Goal: Information Seeking & Learning: Learn about a topic

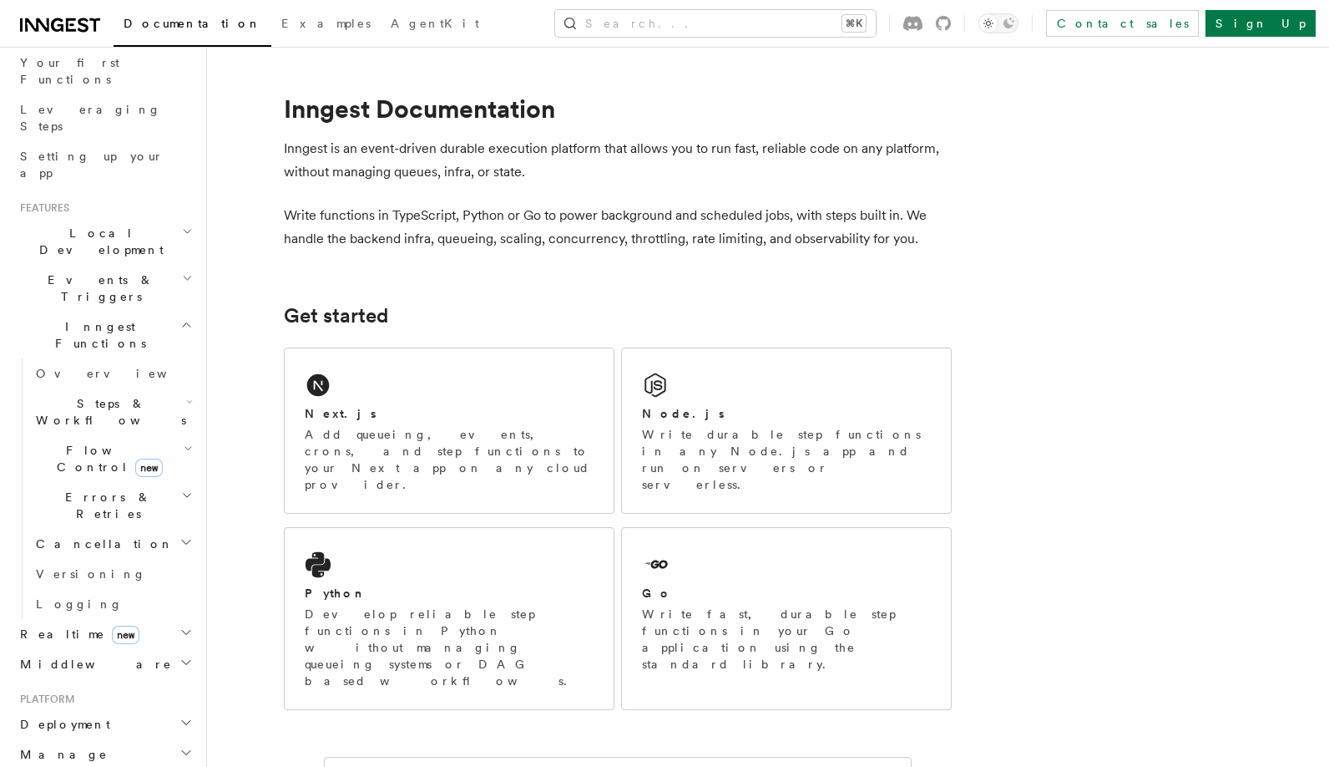
scroll to position [236, 0]
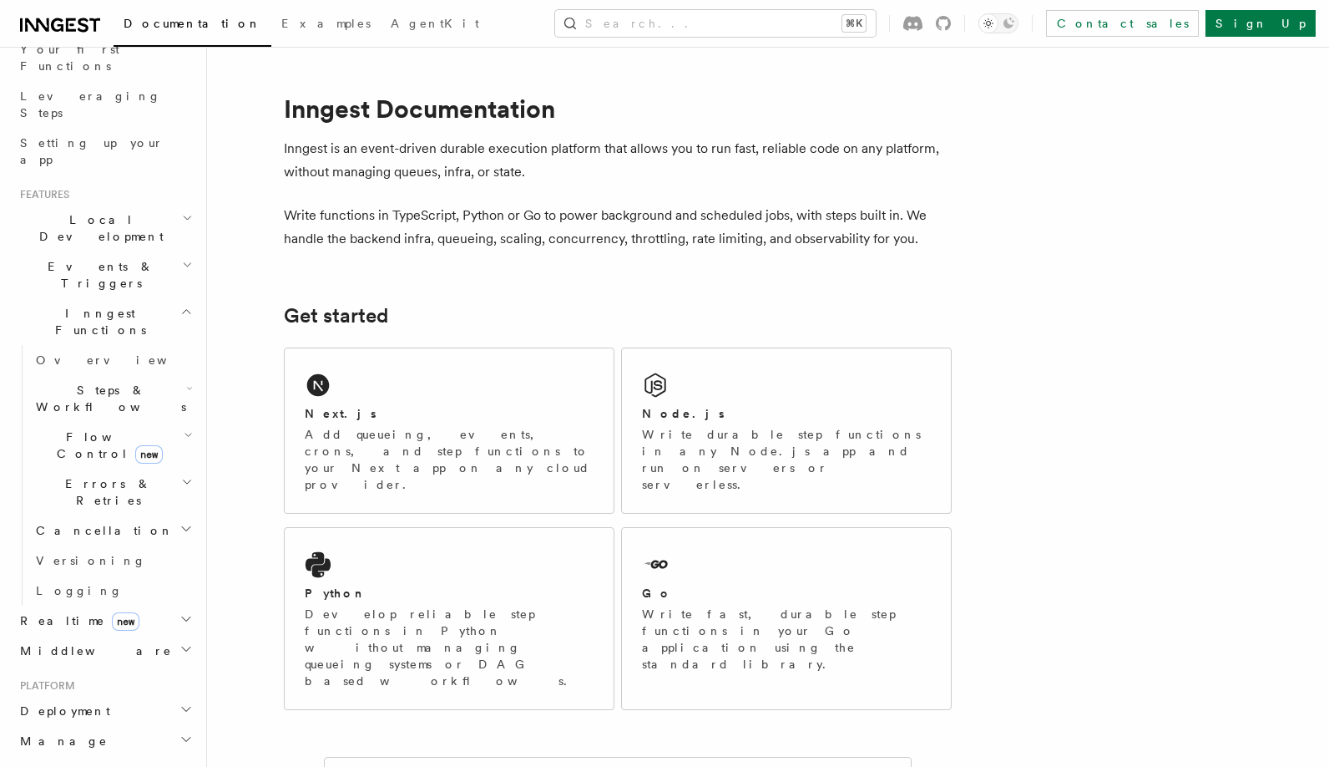
click at [190, 428] on icon "button" at bounding box center [188, 434] width 9 height 13
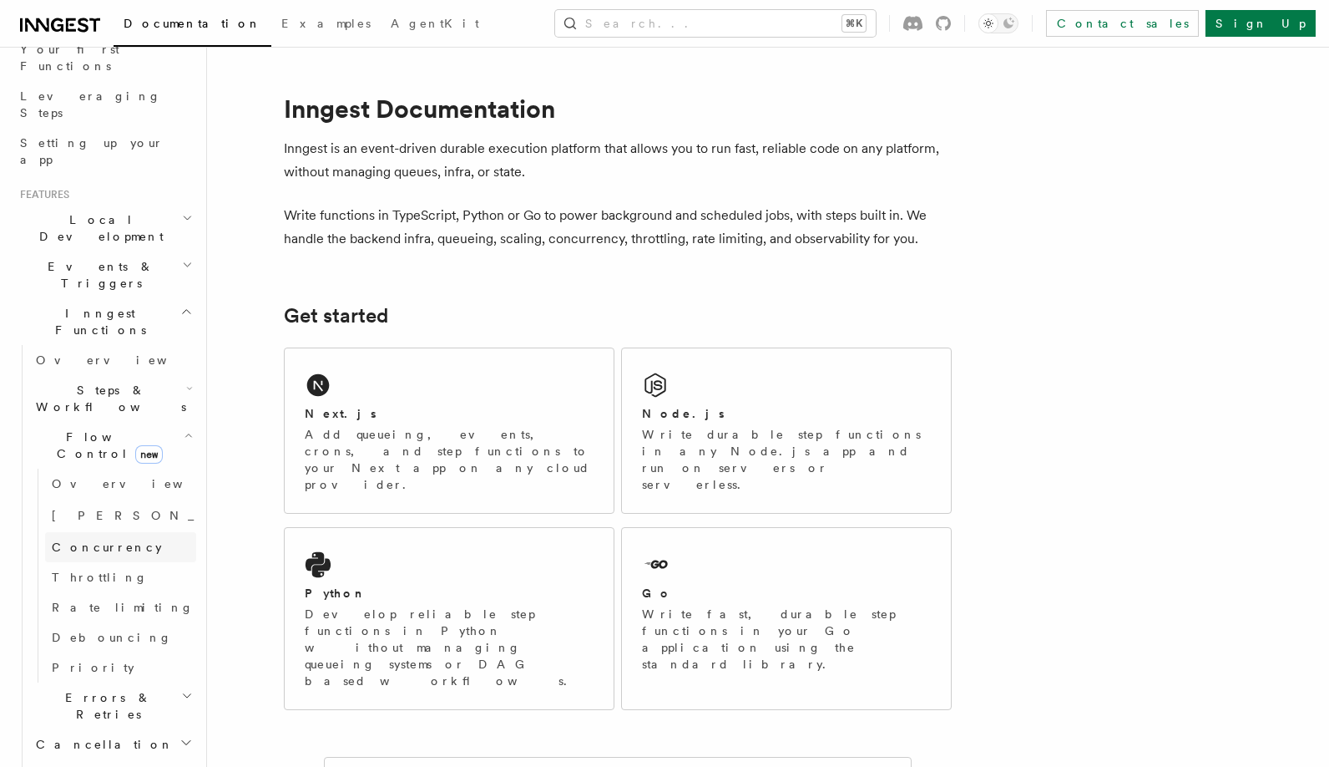
click at [91, 540] on span "Concurrency" at bounding box center [107, 546] width 110 height 13
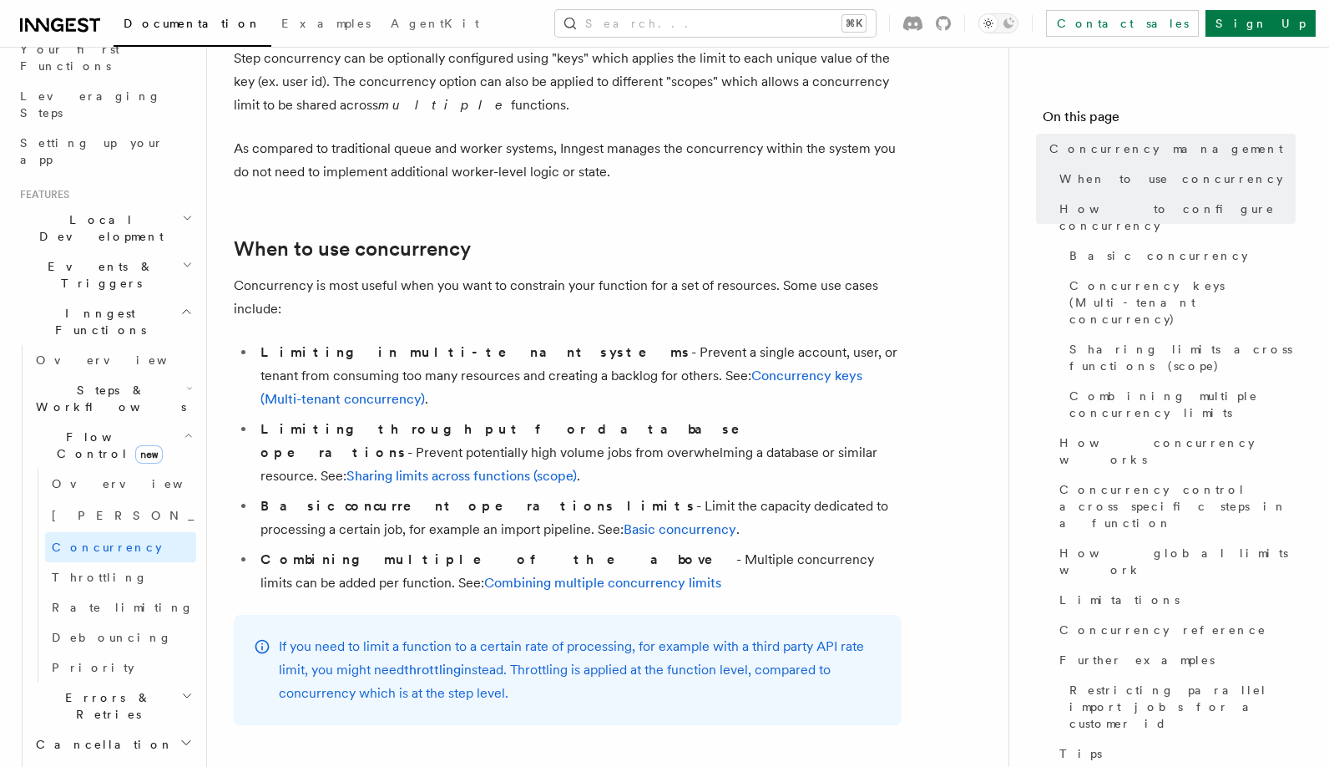
scroll to position [281, 0]
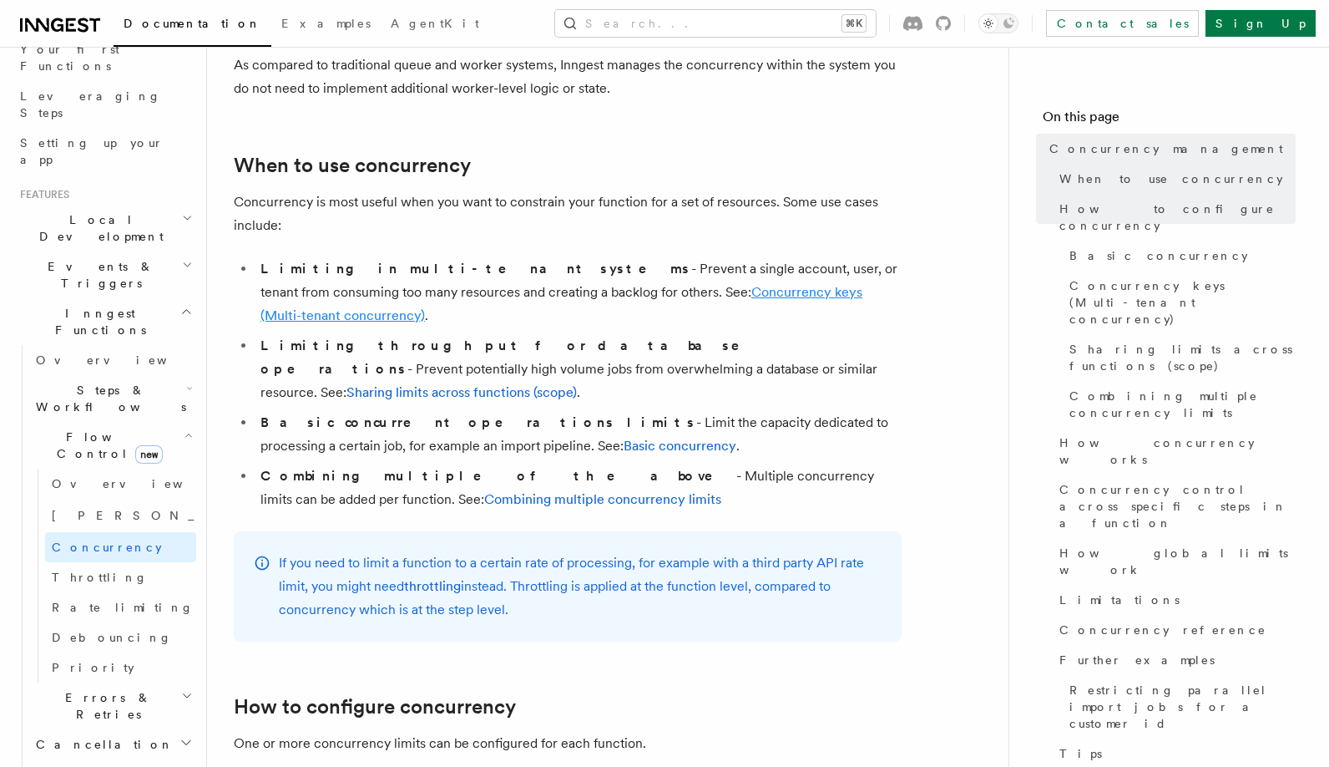
click at [622, 284] on link "Concurrency keys (Multi-tenant concurrency)" at bounding box center [562, 303] width 602 height 39
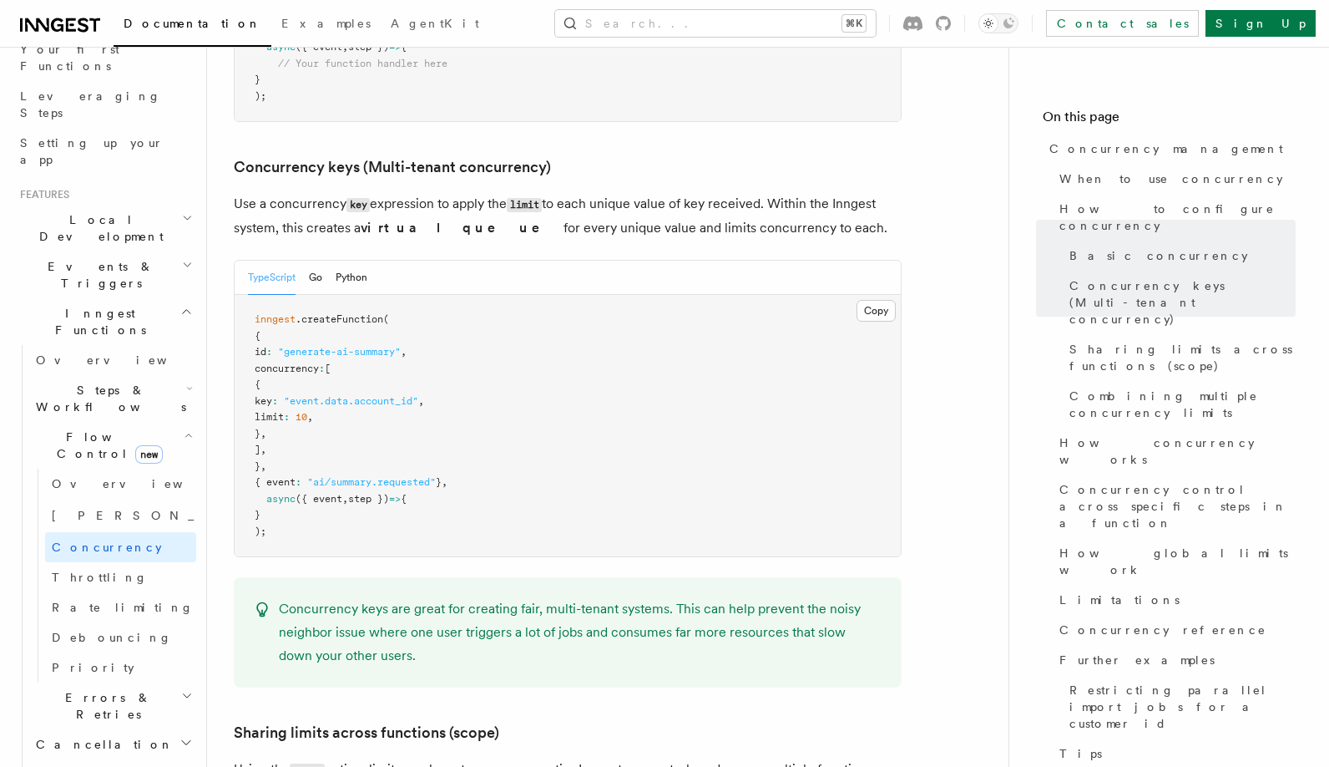
scroll to position [1445, 0]
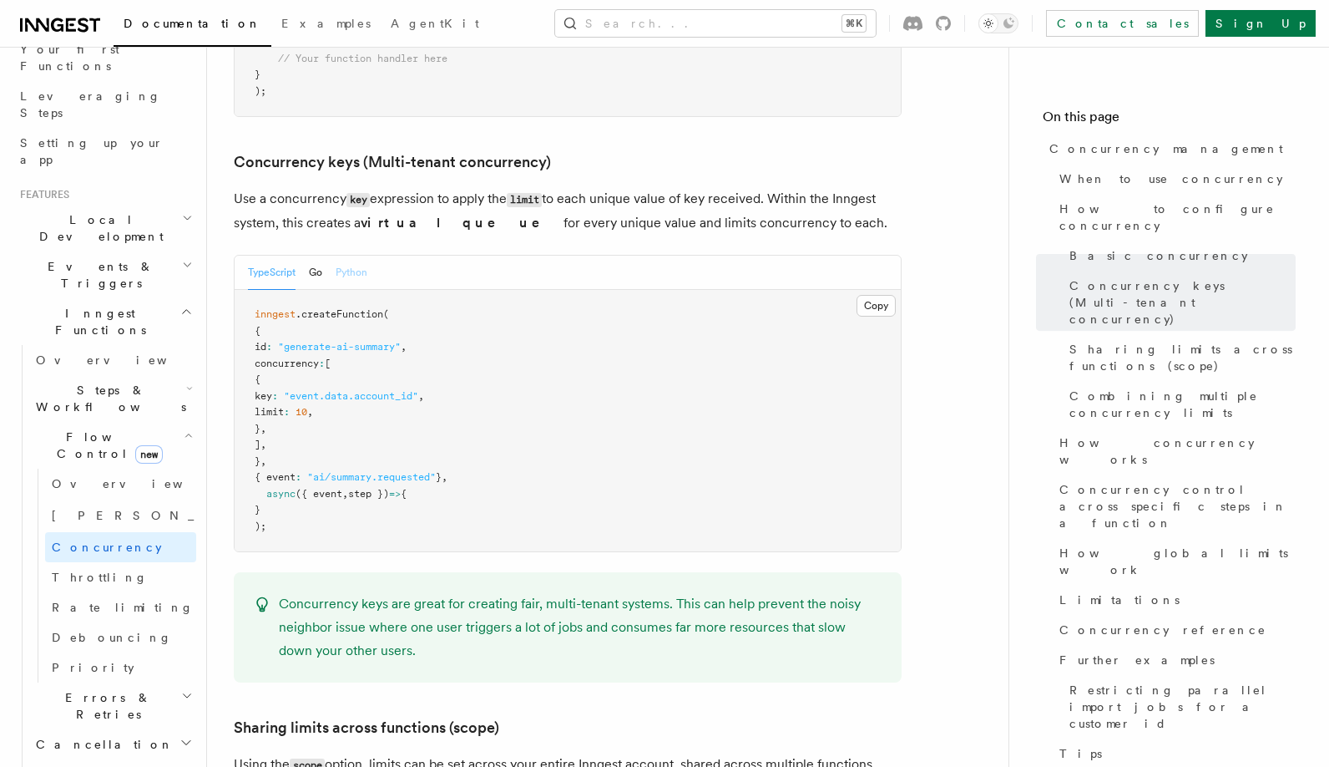
click at [358, 256] on button "Python" at bounding box center [352, 273] width 32 height 34
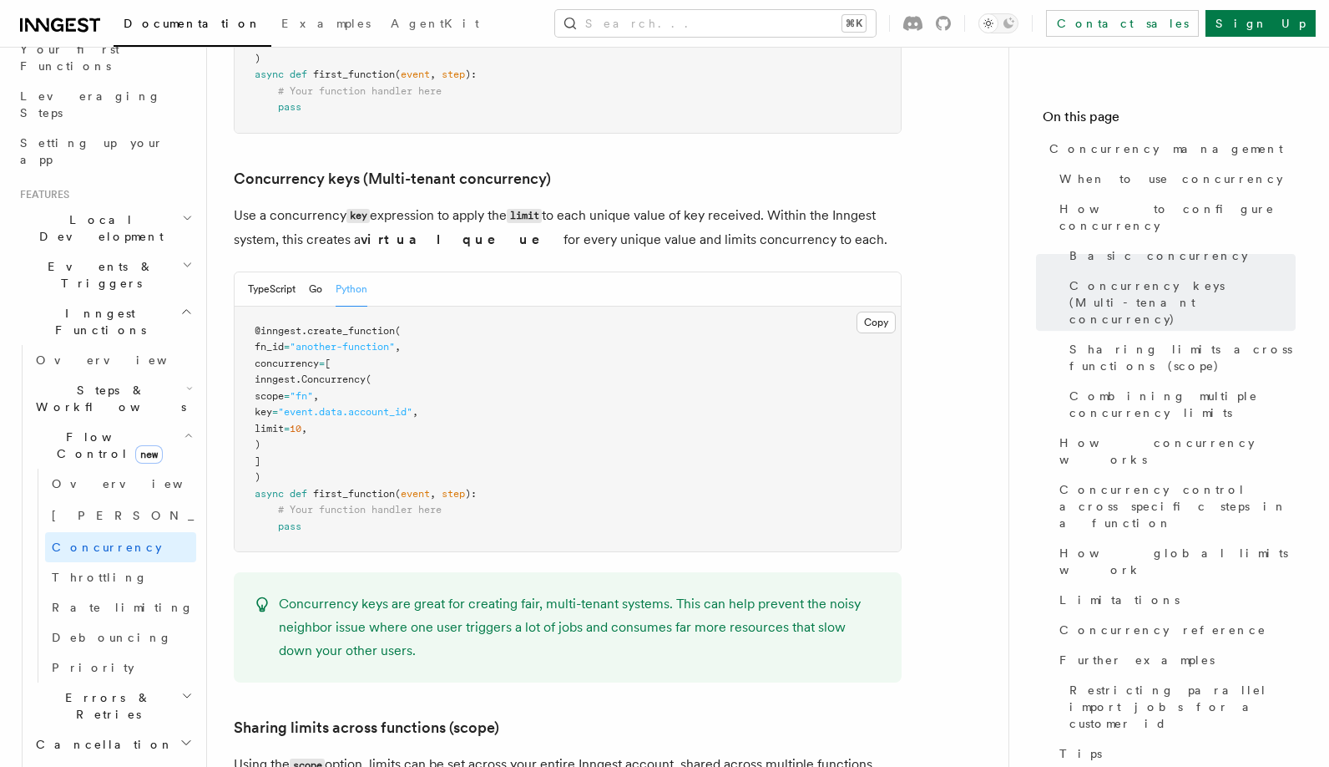
scroll to position [1462, 0]
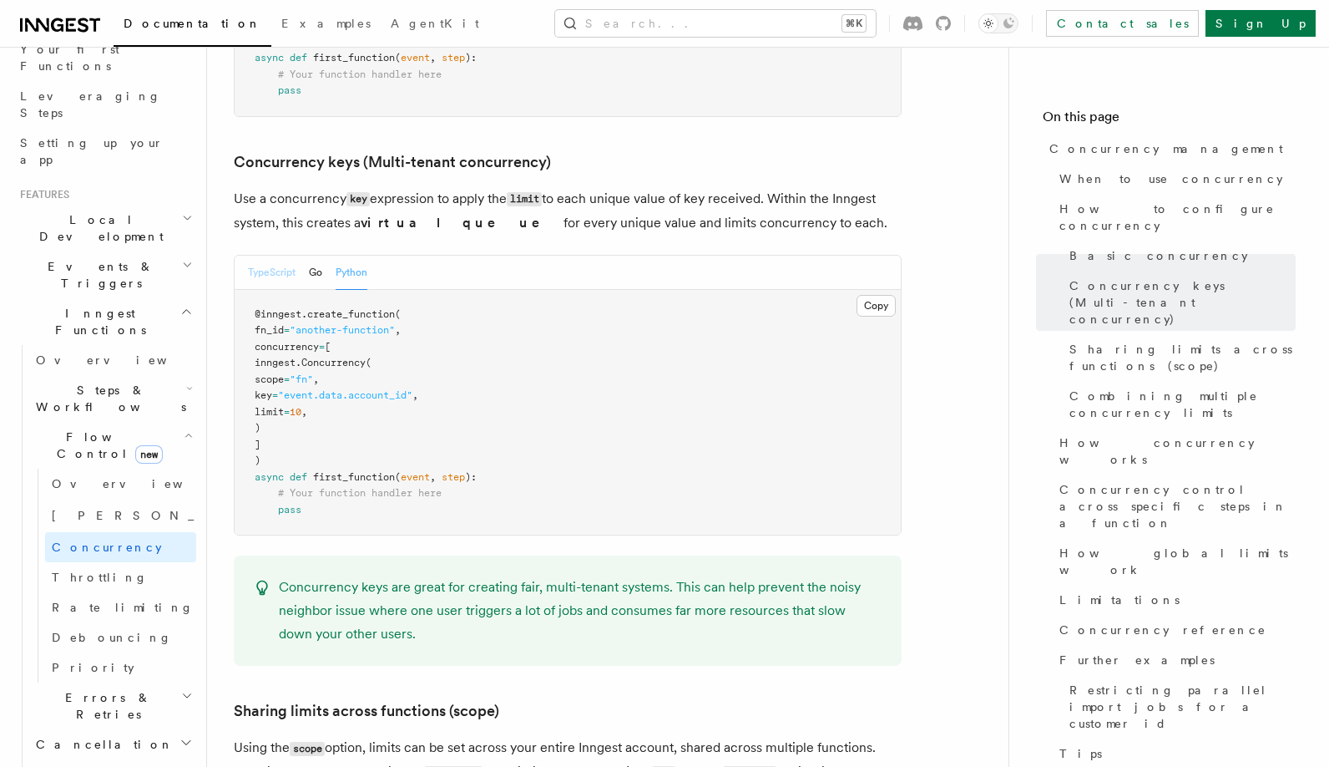
click at [270, 256] on button "TypeScript" at bounding box center [272, 273] width 48 height 34
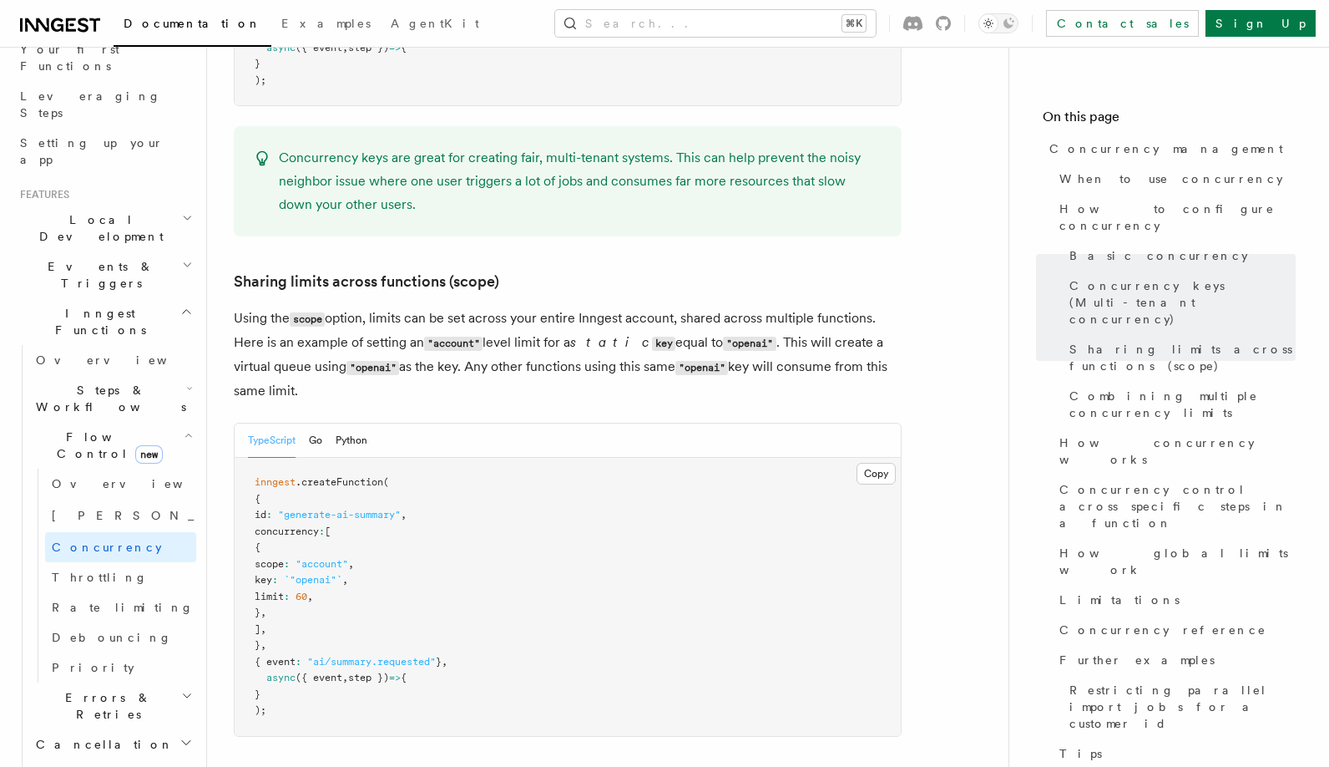
scroll to position [1915, 0]
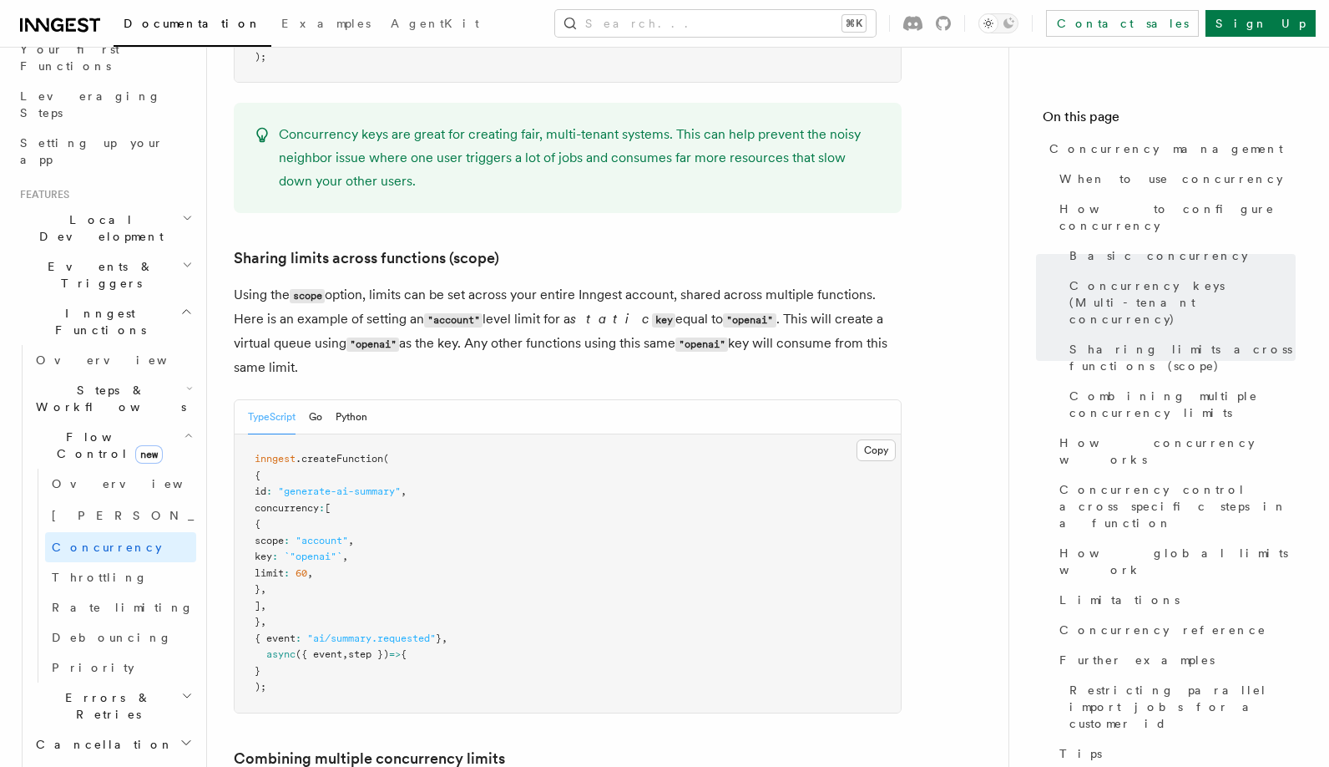
drag, startPoint x: 430, startPoint y: 270, endPoint x: 438, endPoint y: 295, distance: 26.4
click at [438, 295] on p "Using the scope option, limits can be set across your entire Inngest account, s…" at bounding box center [568, 331] width 668 height 96
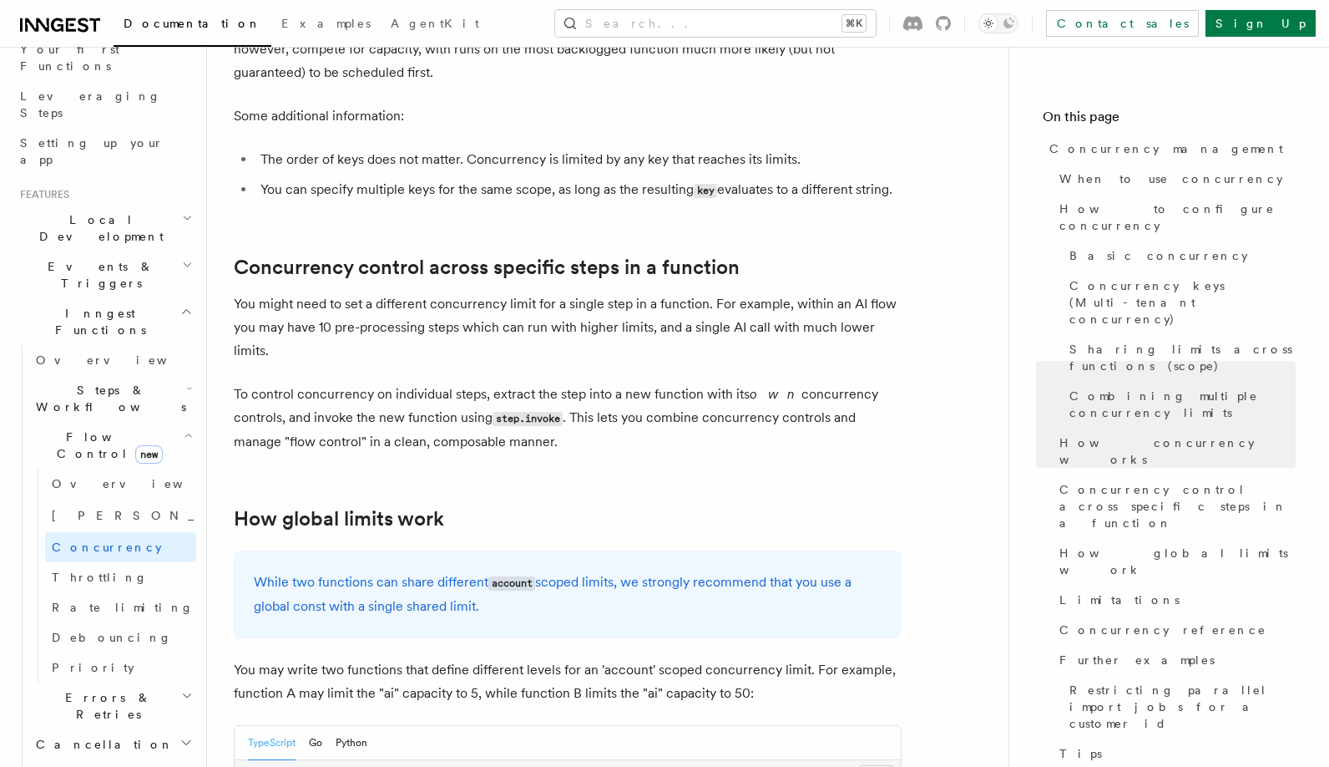
scroll to position [3961, 0]
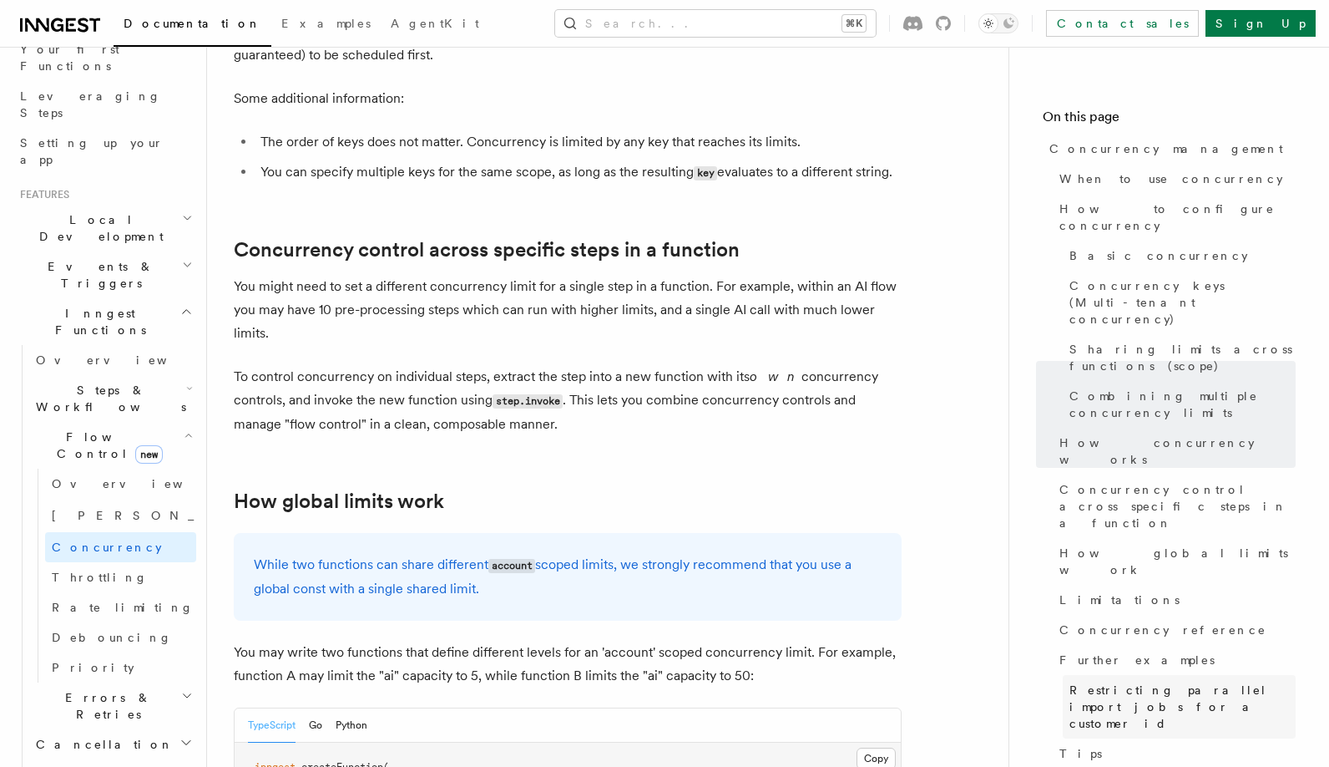
click at [1120, 681] on span "Restricting parallel import jobs for a customer id" at bounding box center [1183, 706] width 226 height 50
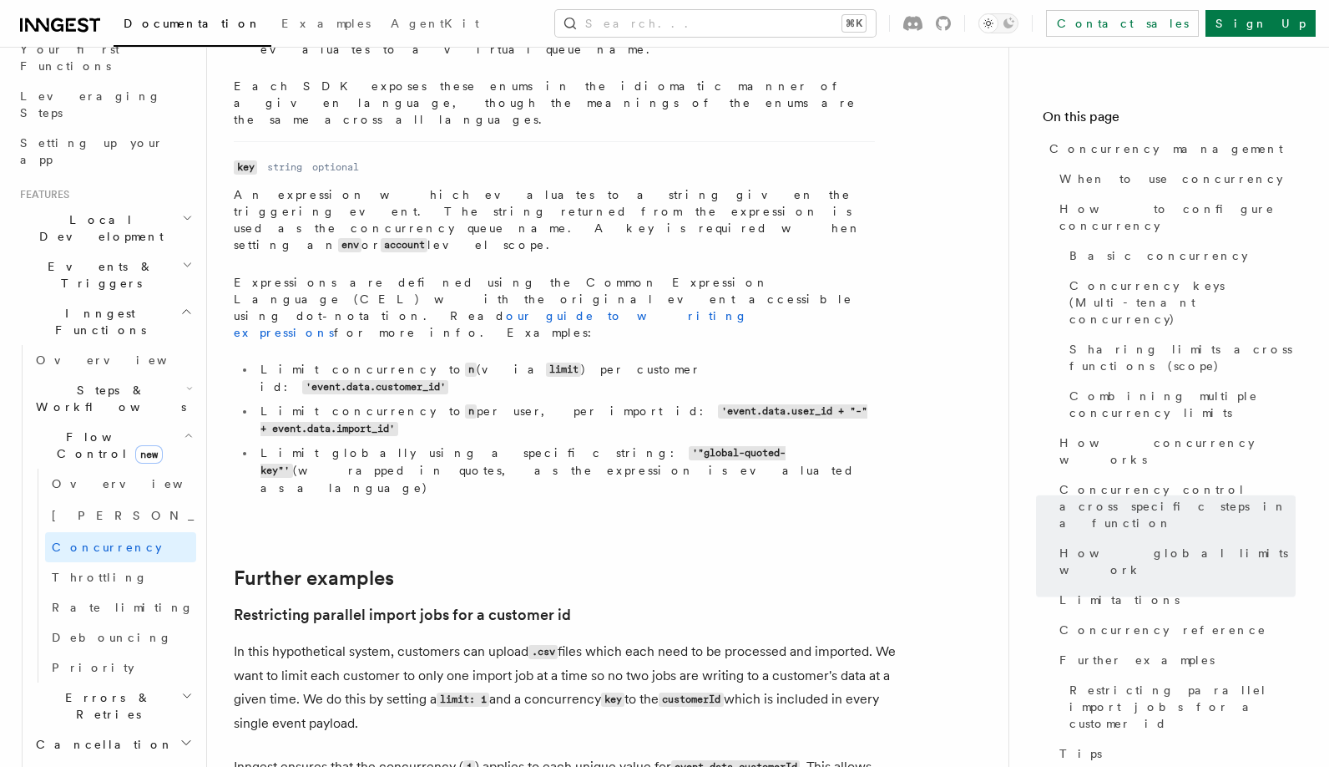
scroll to position [6324, 0]
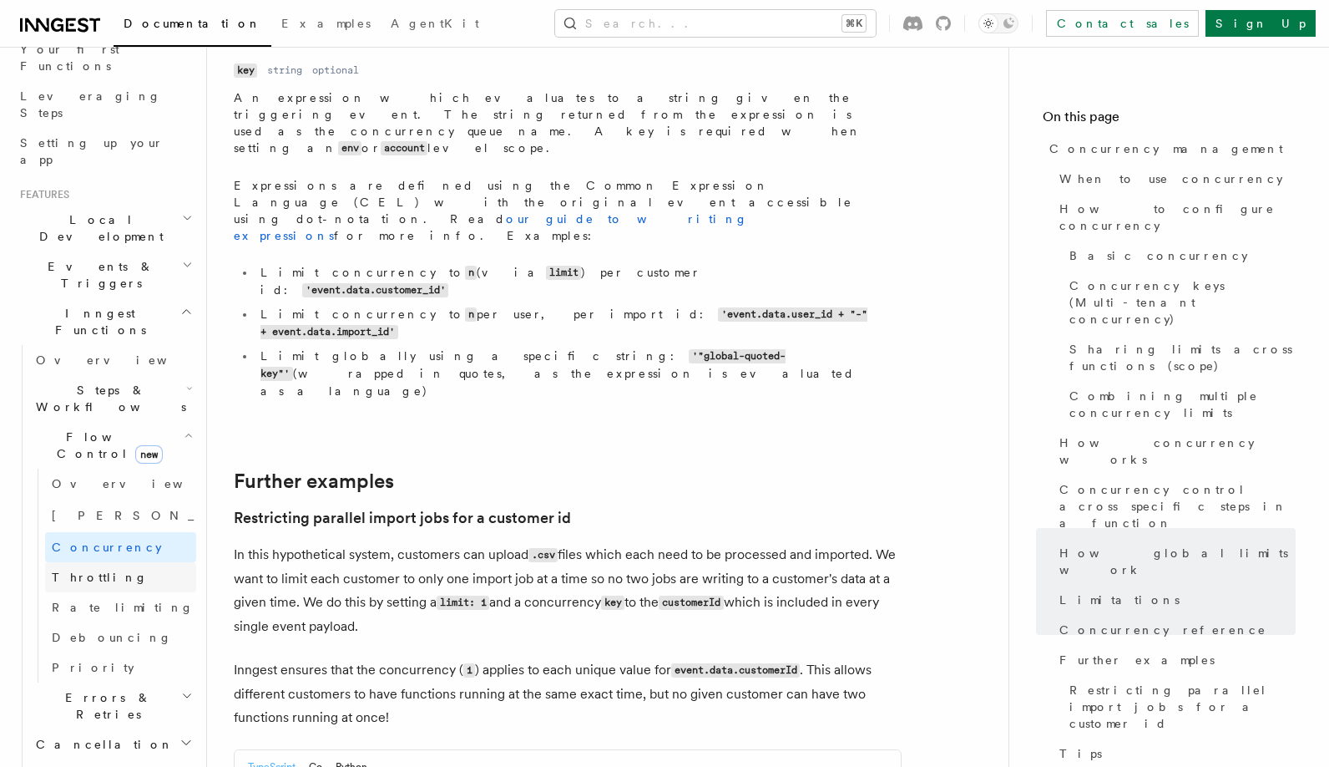
click at [96, 570] on span "Throttling" at bounding box center [100, 576] width 96 height 13
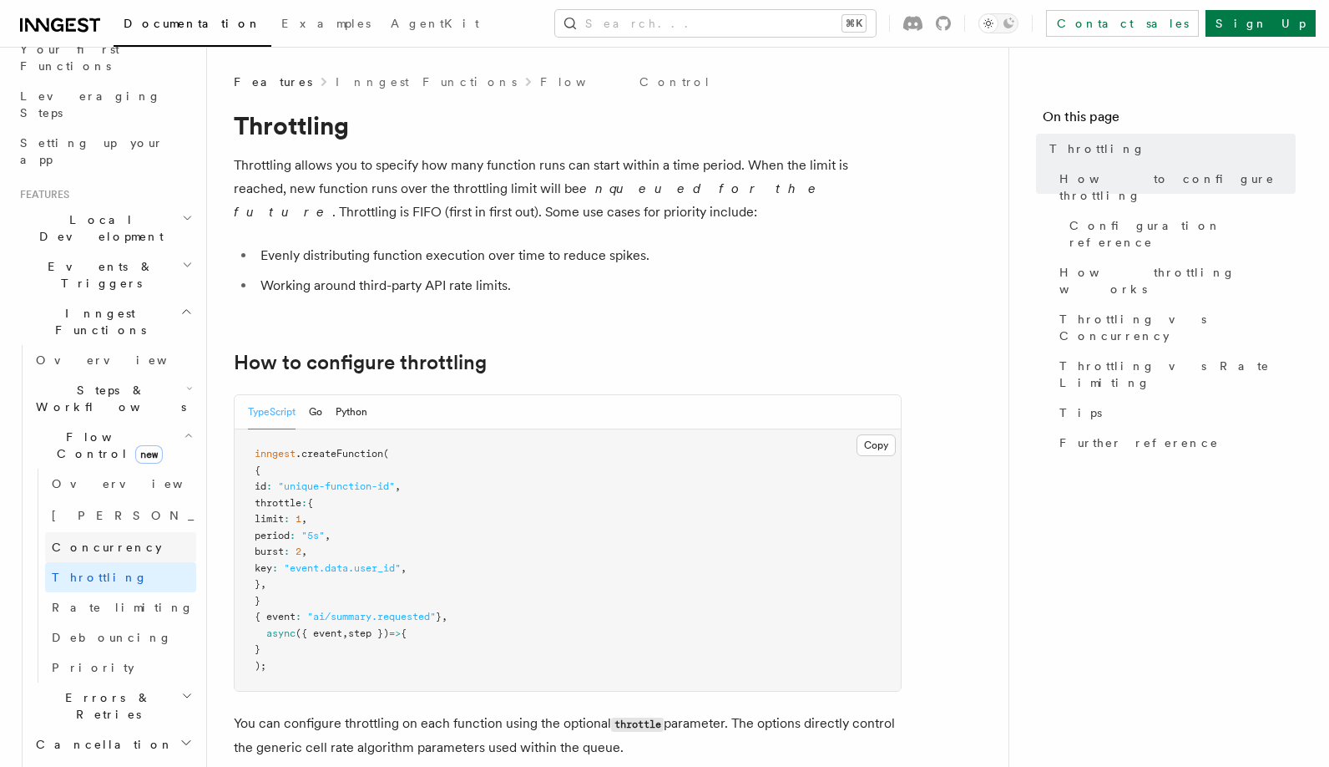
click at [66, 539] on span "Concurrency" at bounding box center [107, 547] width 110 height 17
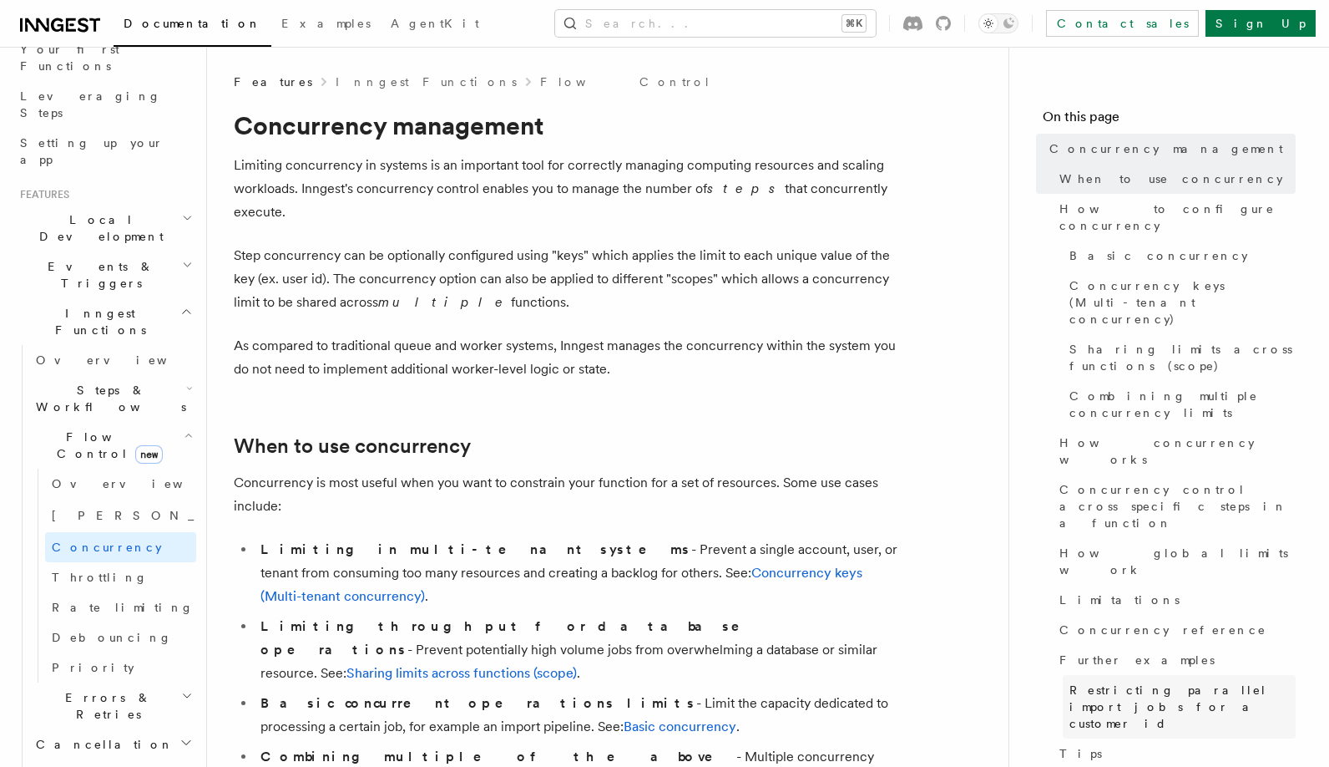
click at [1109, 681] on span "Restricting parallel import jobs for a customer id" at bounding box center [1183, 706] width 226 height 50
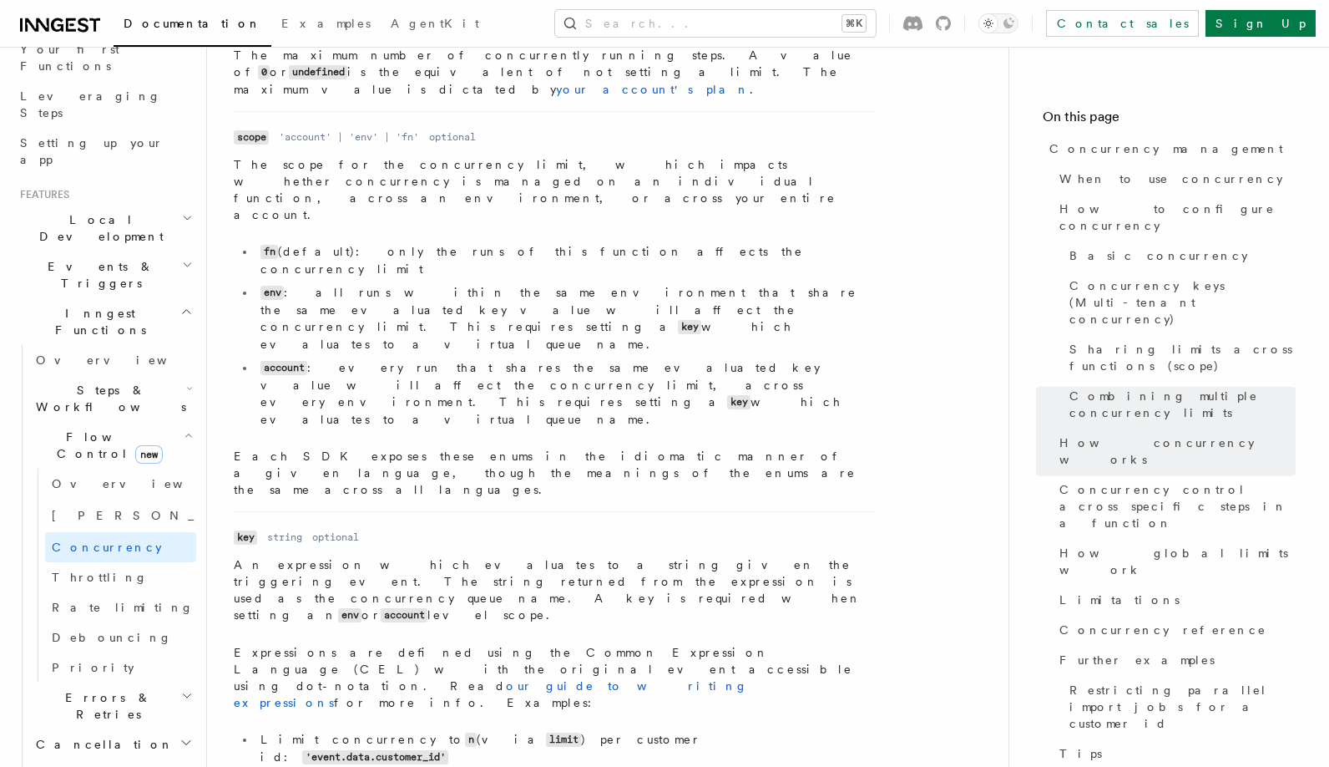
scroll to position [6324, 0]
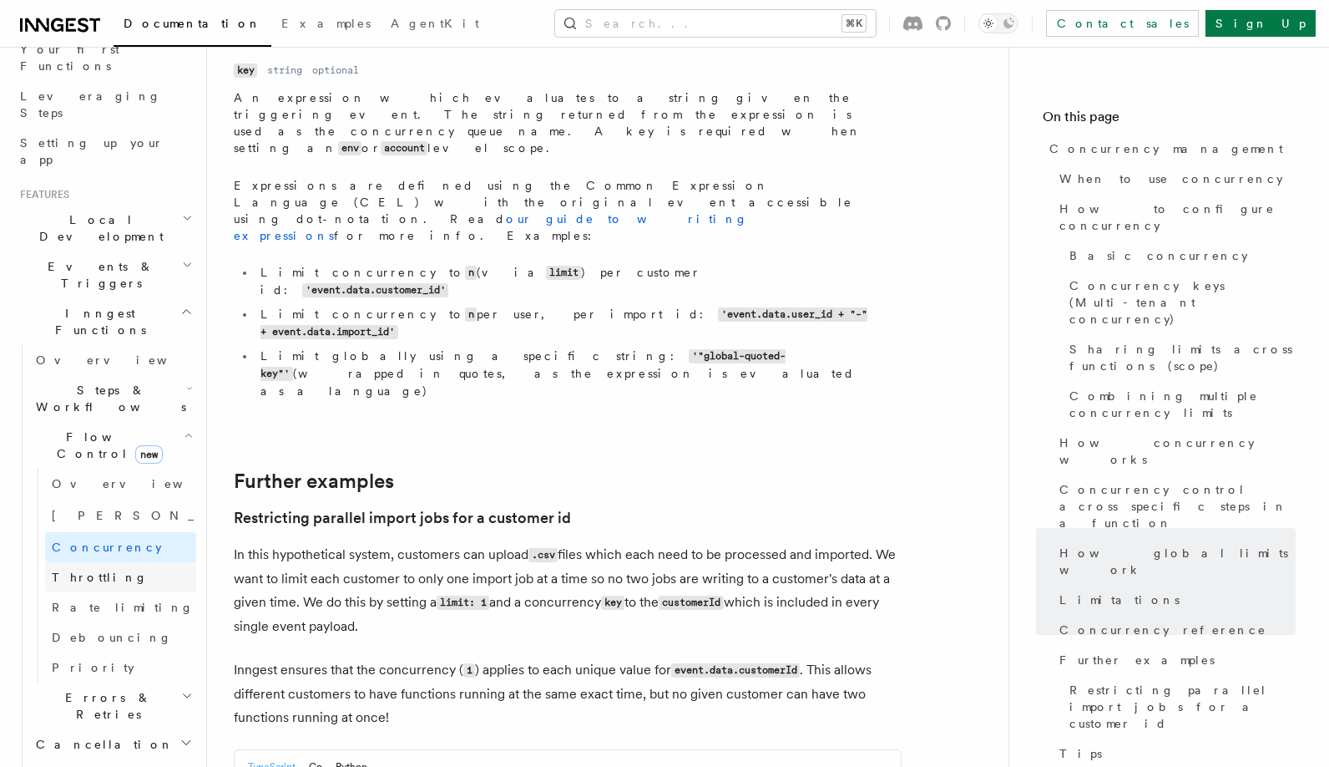
click at [120, 562] on link "Throttling" at bounding box center [120, 577] width 151 height 30
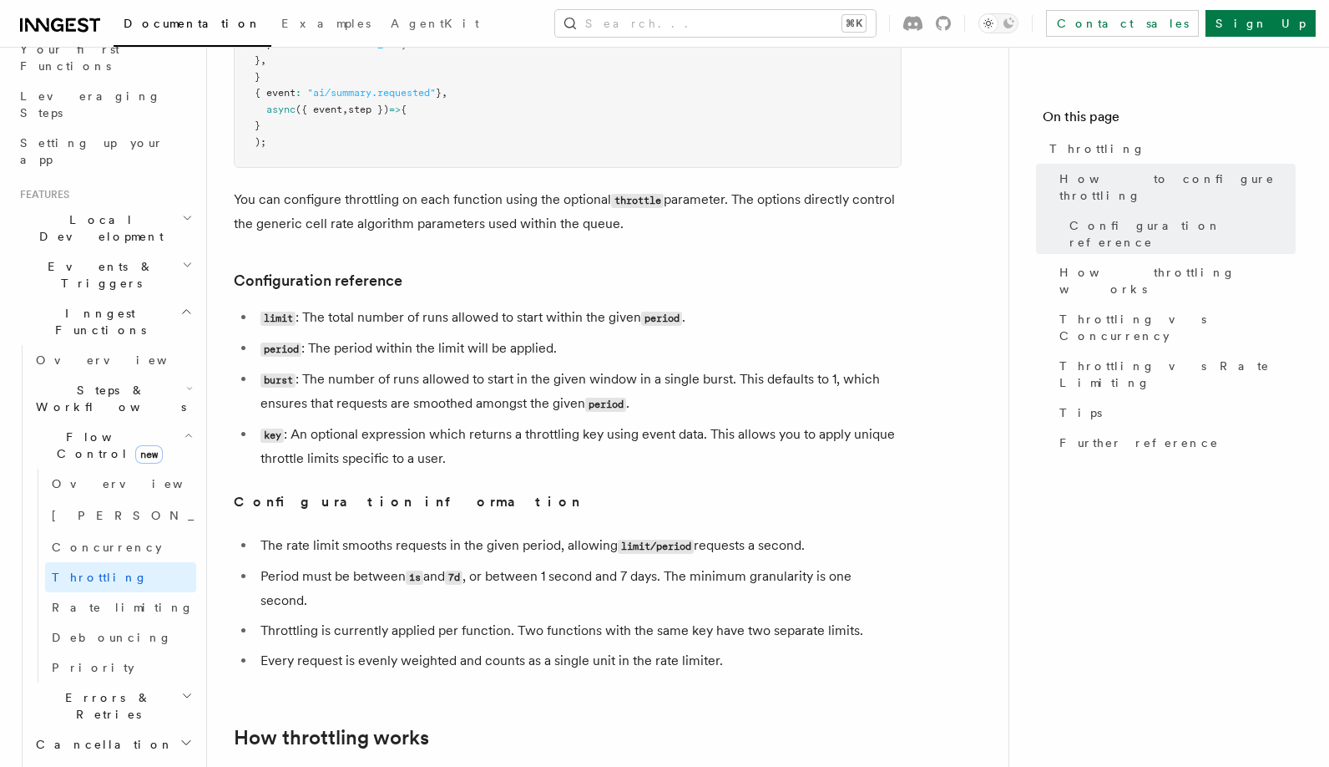
scroll to position [522, 0]
click at [107, 592] on link "Rate limiting" at bounding box center [120, 607] width 151 height 30
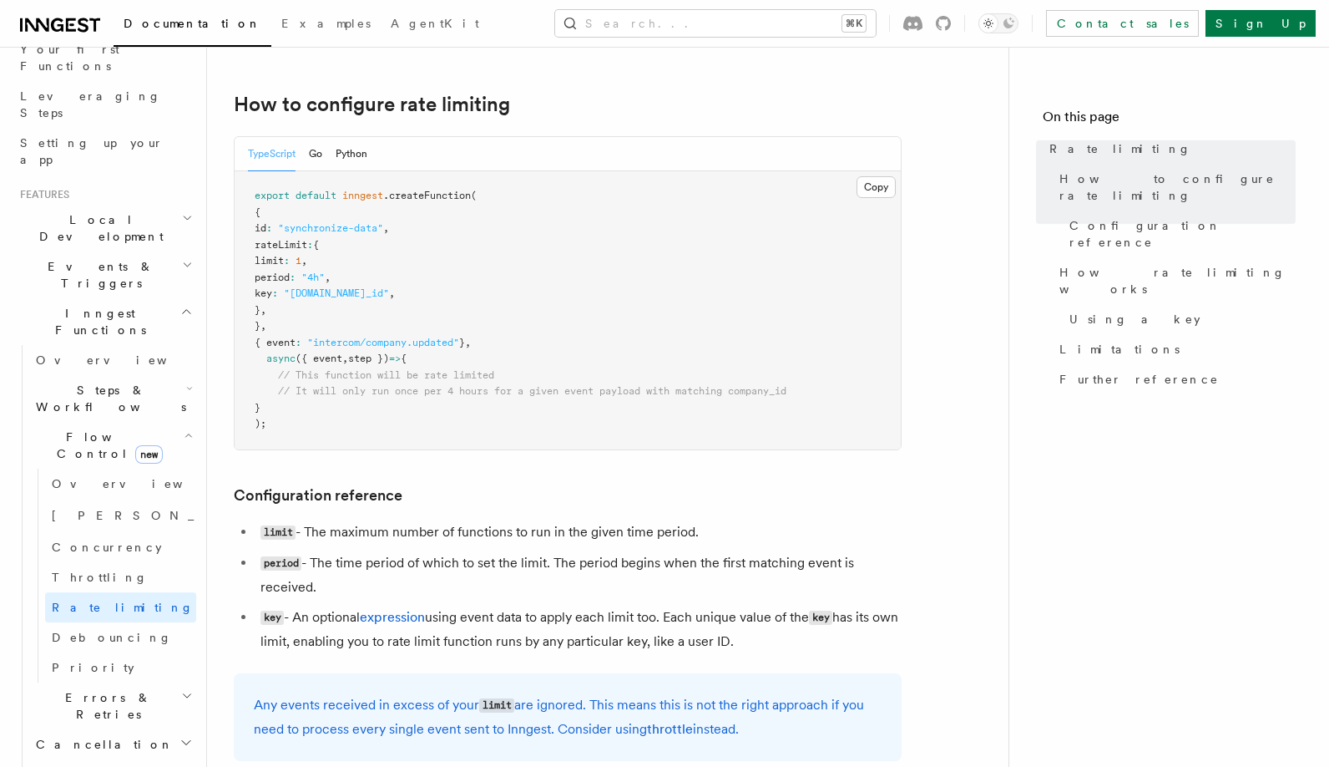
scroll to position [299, 0]
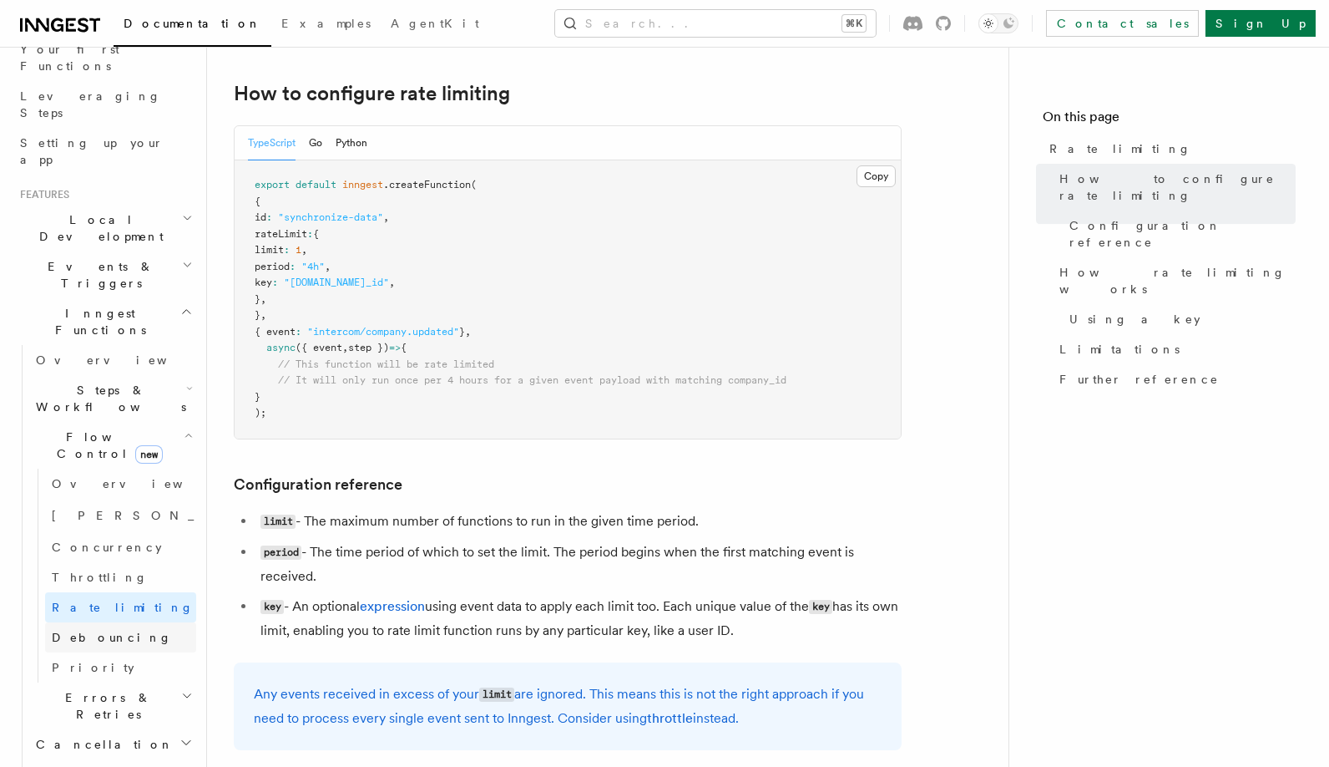
click at [95, 630] on span "Debouncing" at bounding box center [112, 636] width 120 height 13
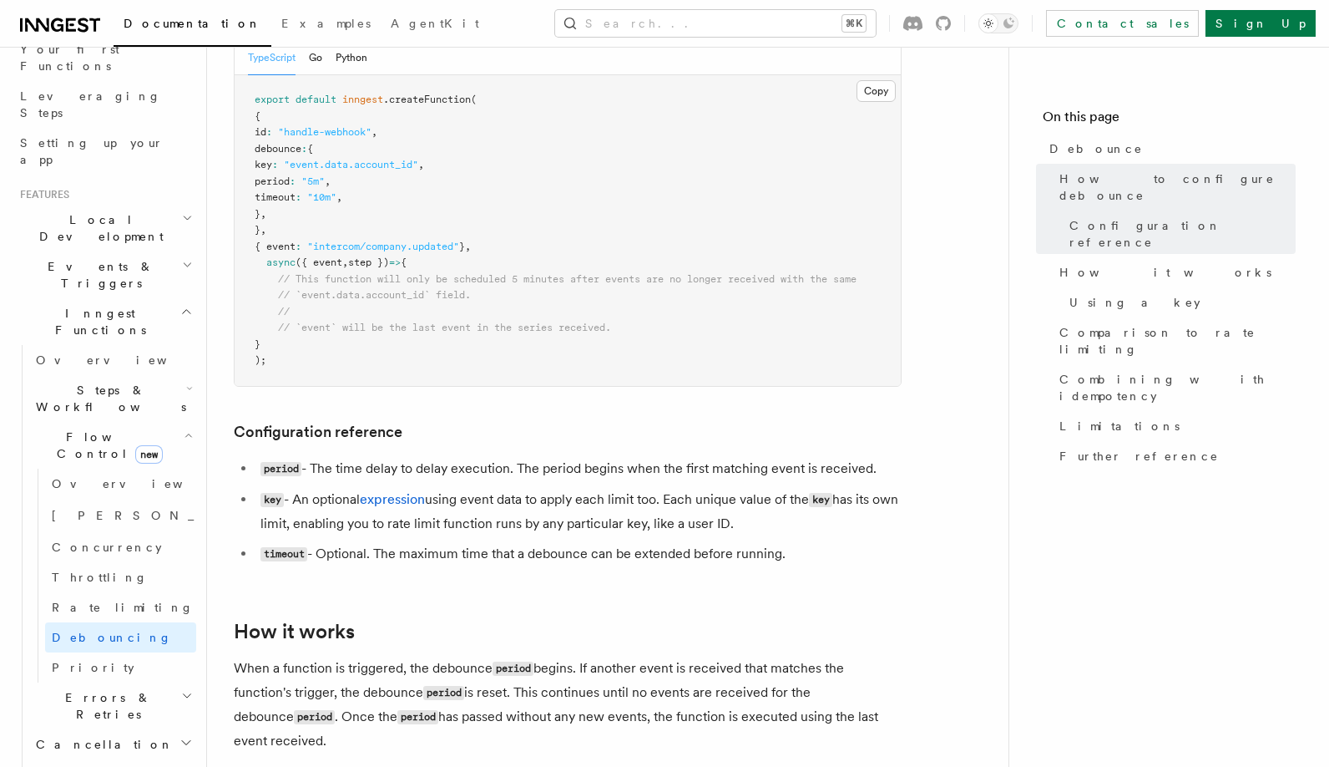
scroll to position [395, 0]
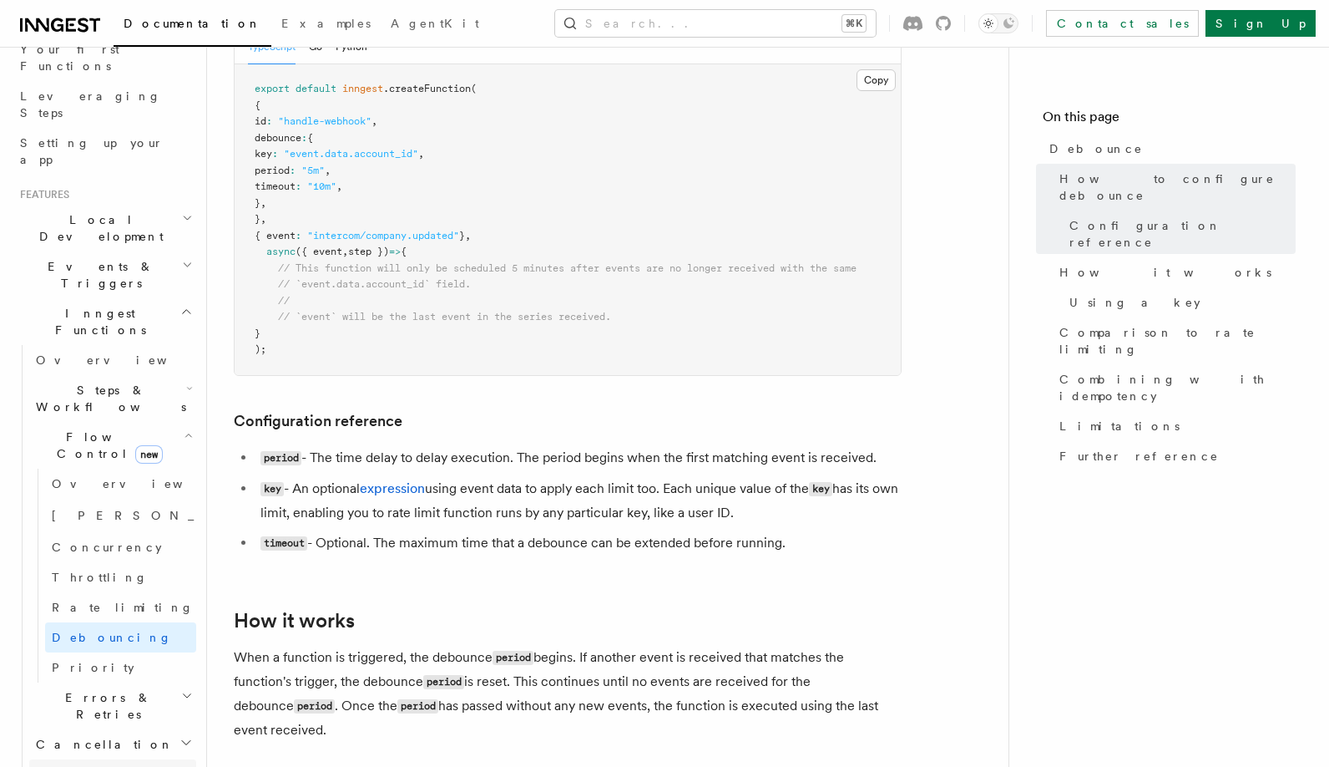
click at [76, 766] on span "Versioning" at bounding box center [91, 773] width 110 height 13
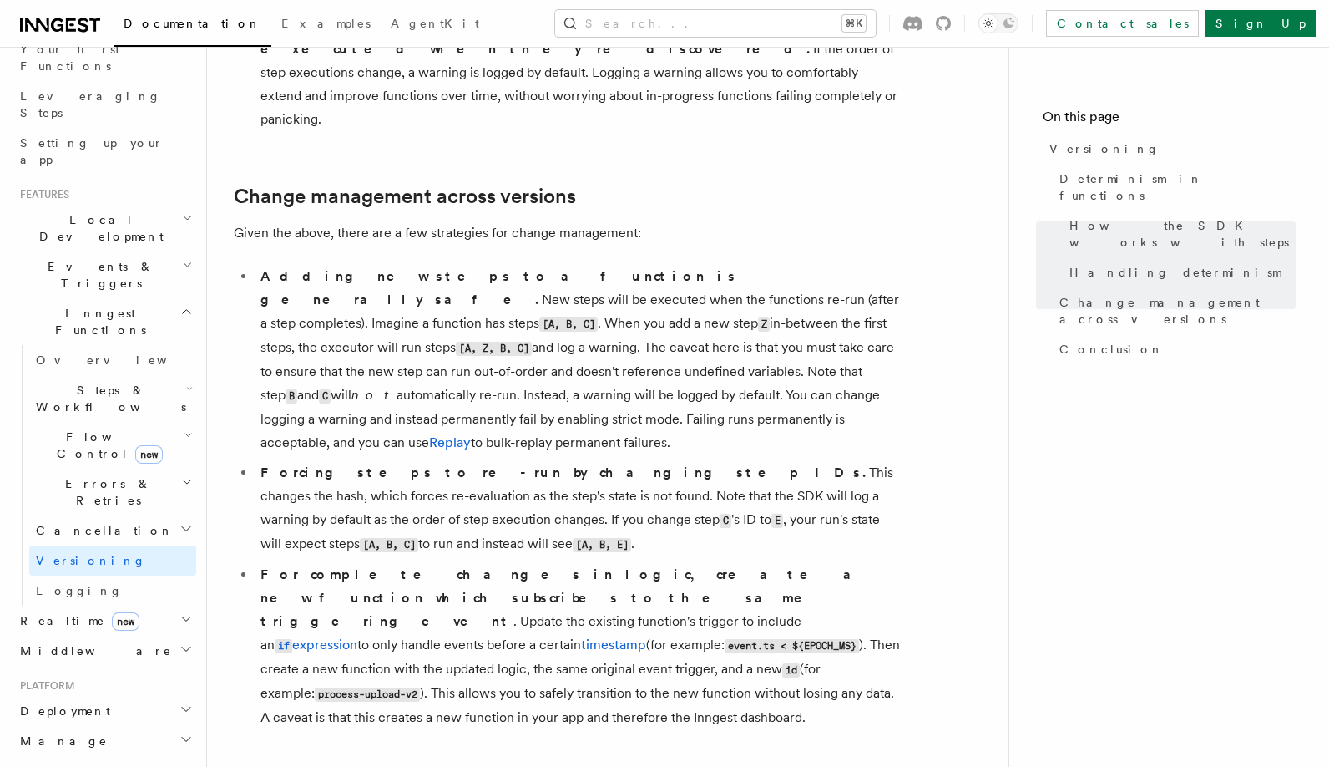
scroll to position [1081, 0]
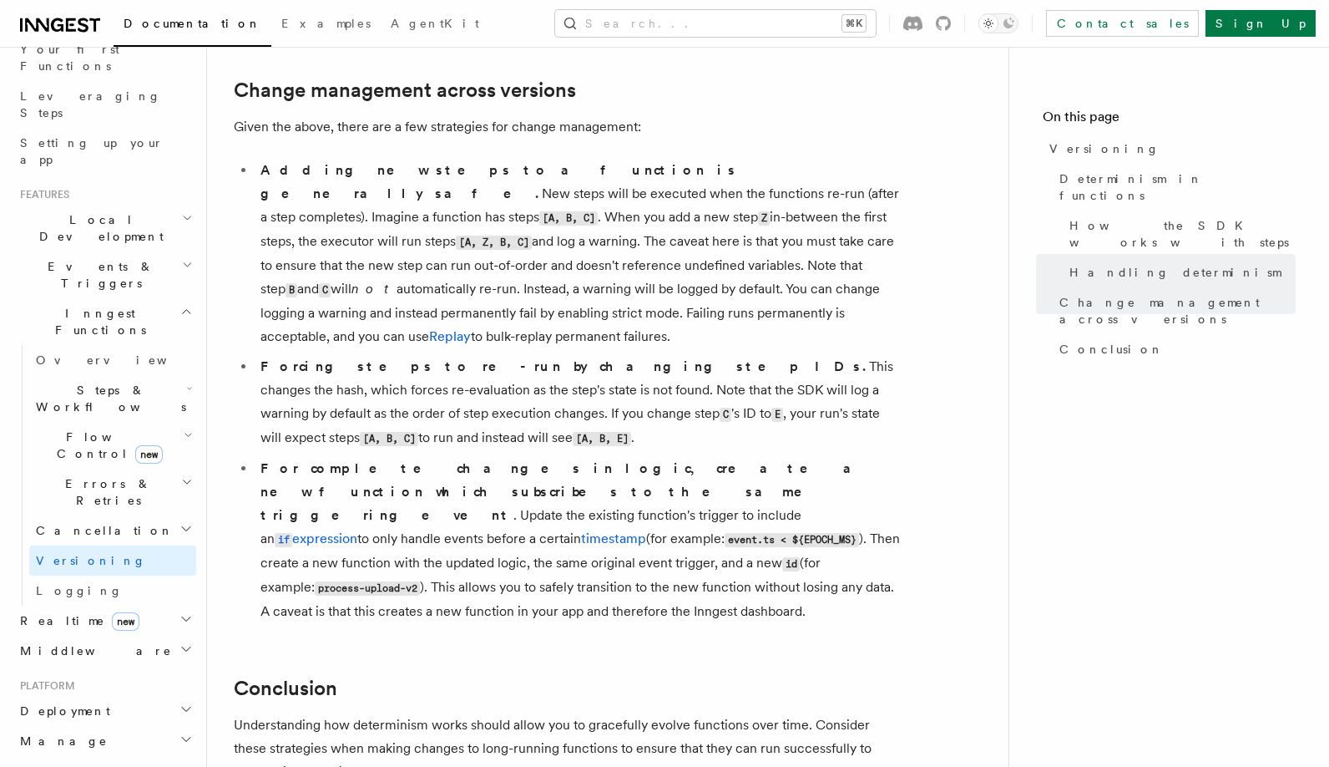
click at [132, 756] on h2 "Monitor" at bounding box center [104, 771] width 183 height 30
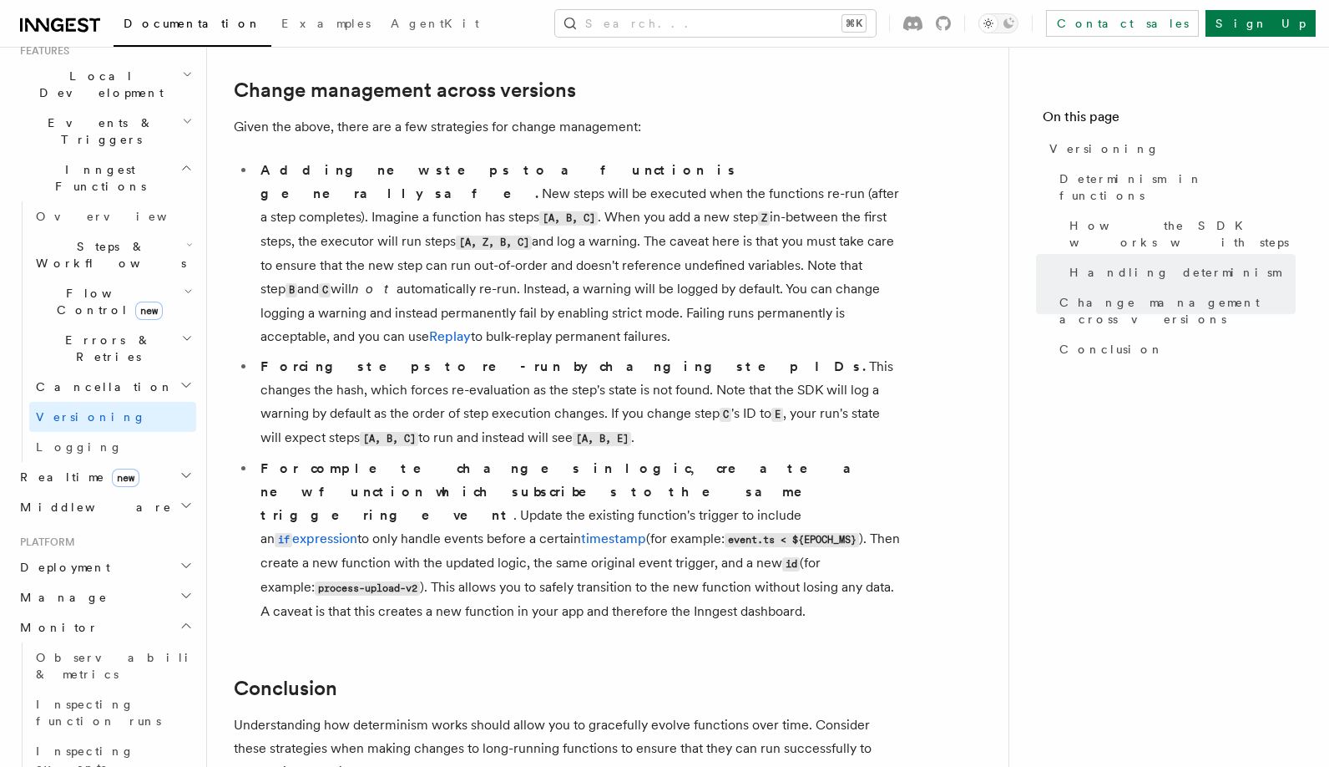
scroll to position [433, 0]
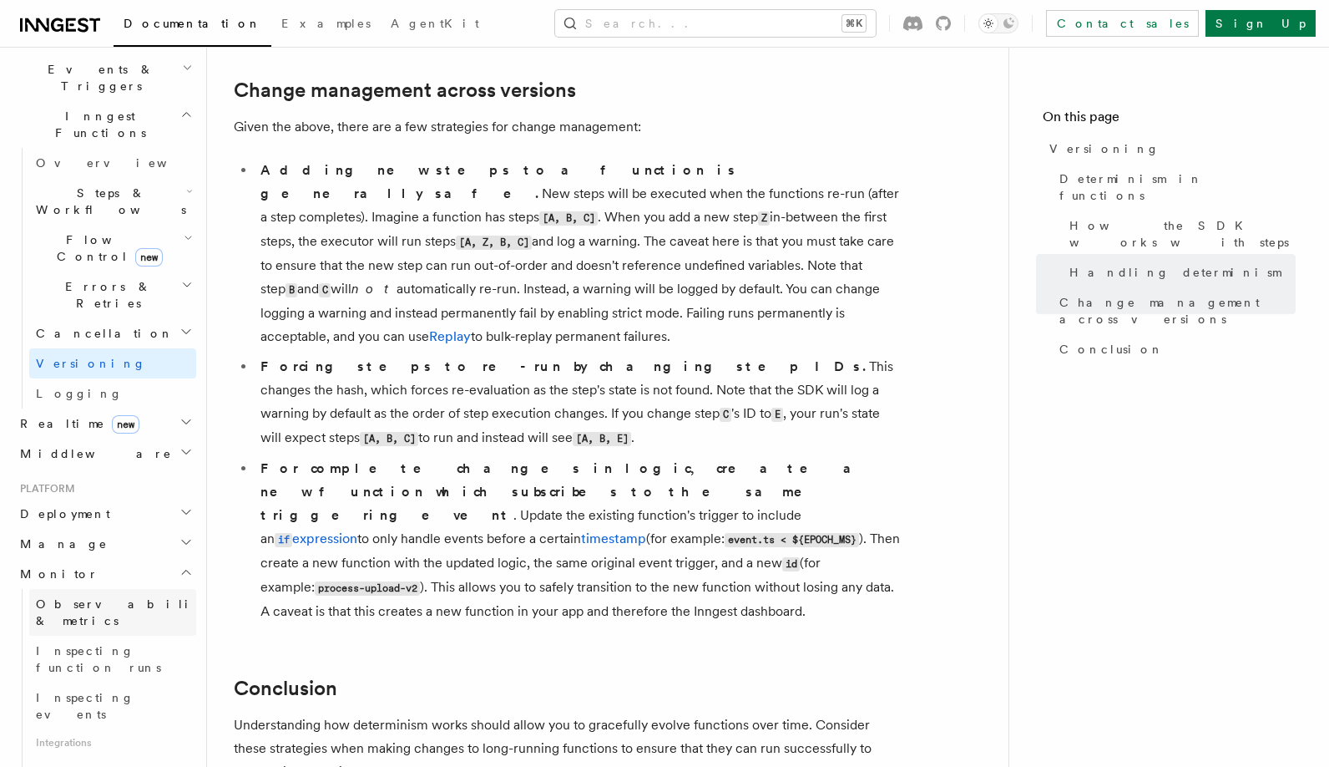
click at [124, 597] on span "Observability & metrics" at bounding box center [122, 612] width 172 height 30
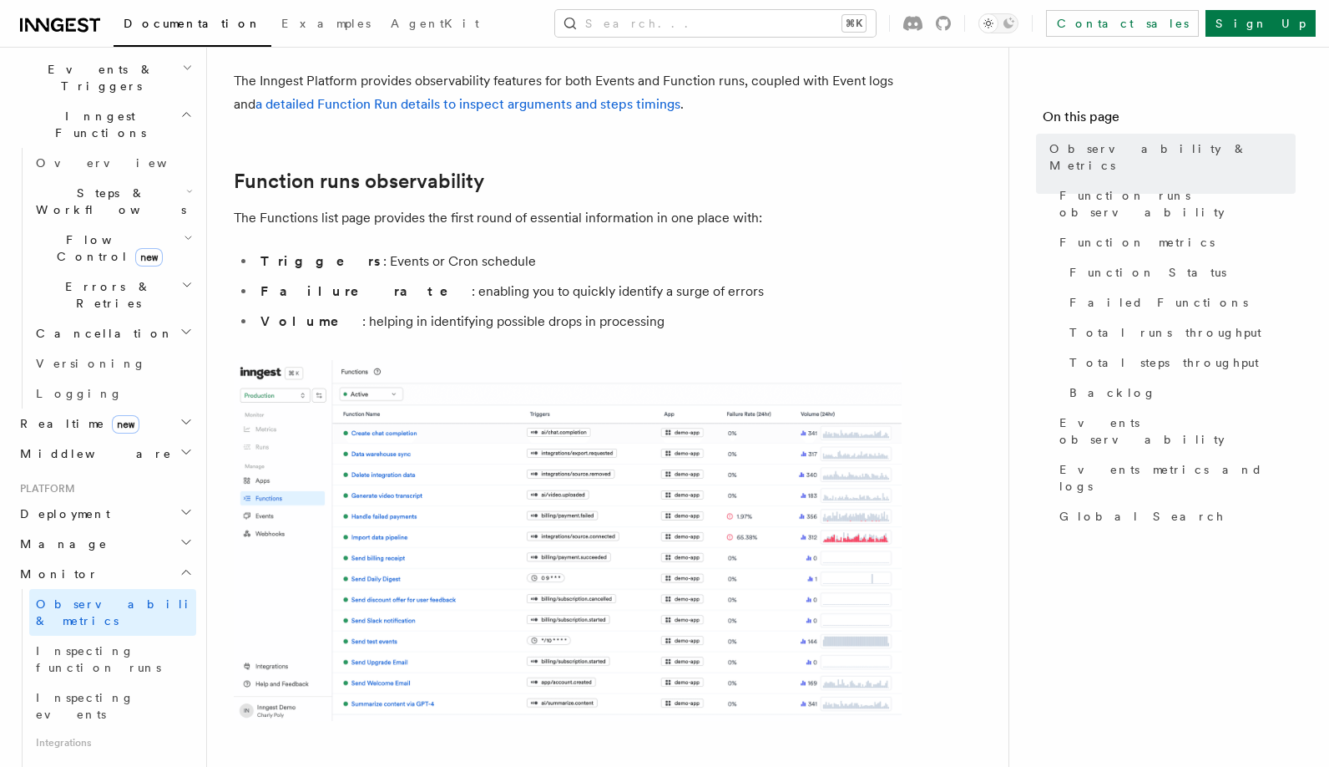
scroll to position [160, 0]
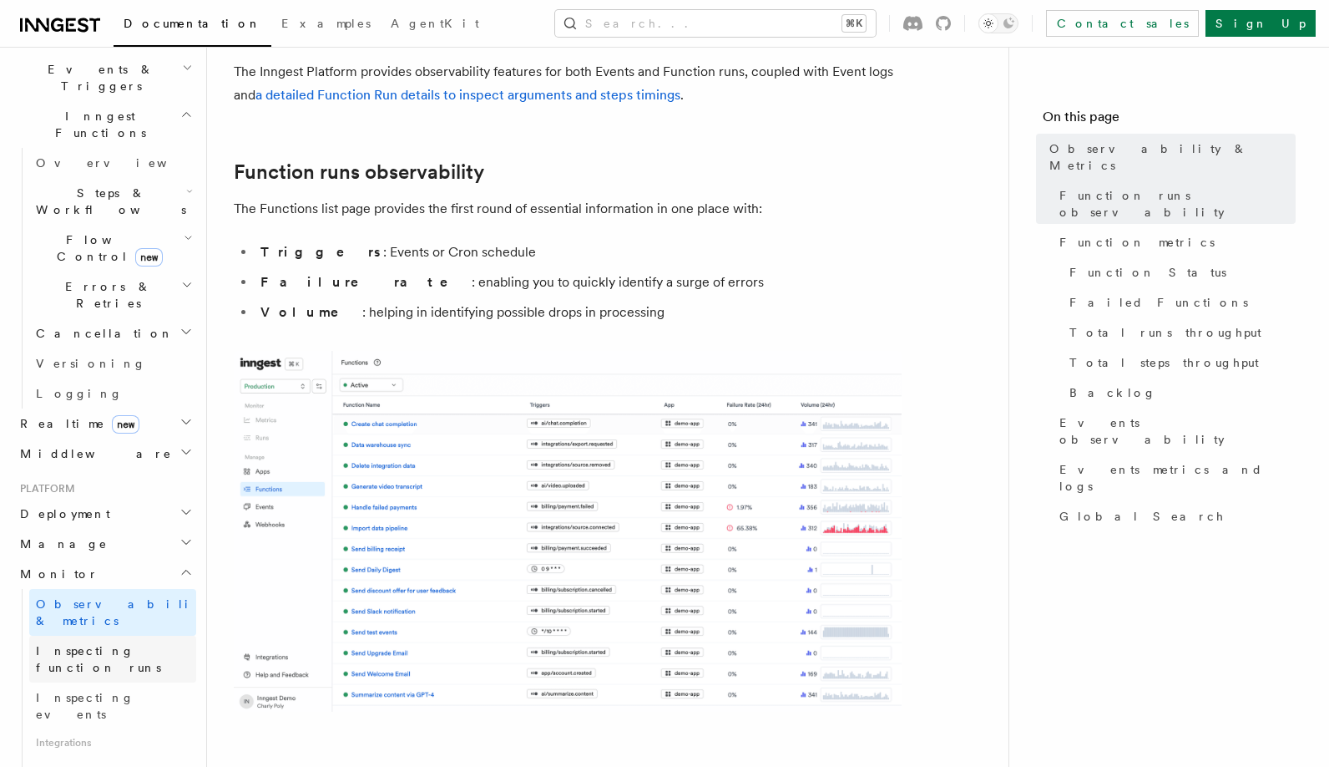
click at [144, 644] on span "Inspecting function runs" at bounding box center [98, 659] width 125 height 30
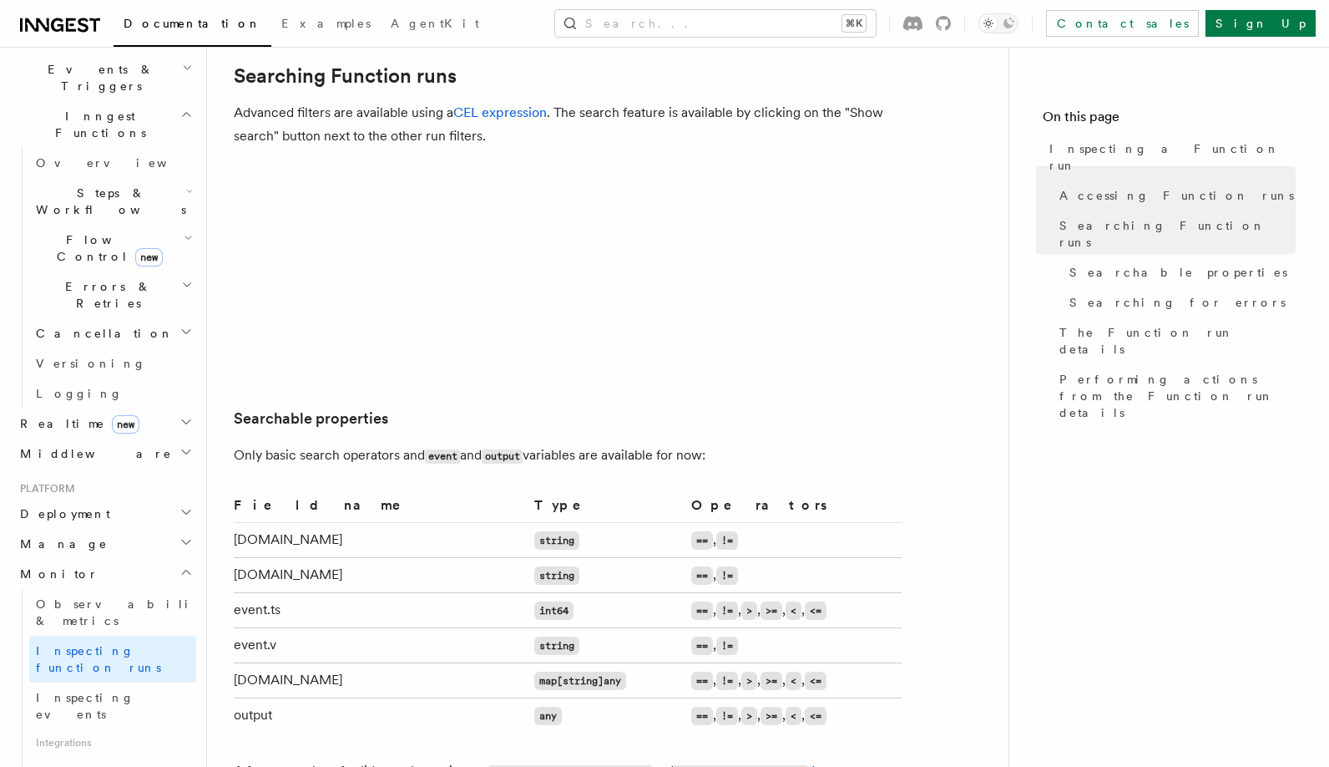
scroll to position [860, 0]
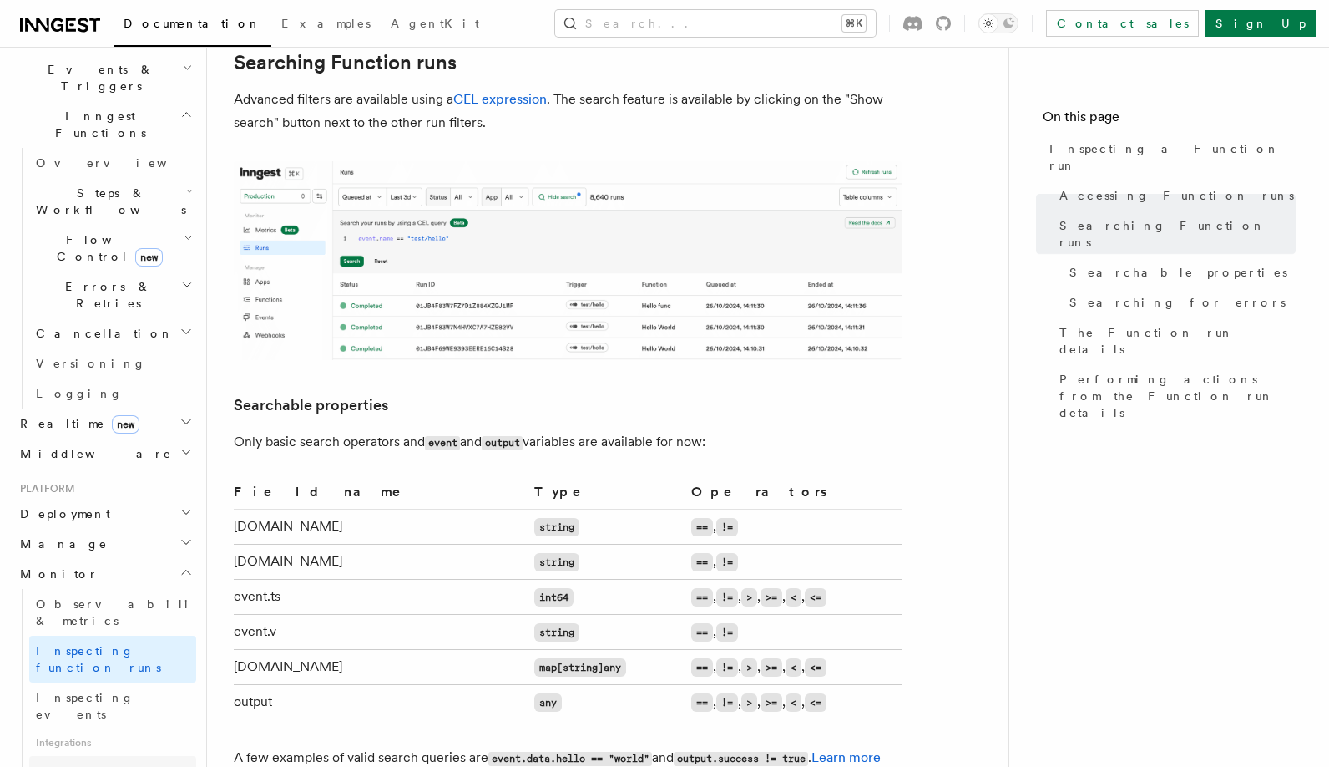
click at [92, 756] on link "Datadog" at bounding box center [112, 771] width 167 height 30
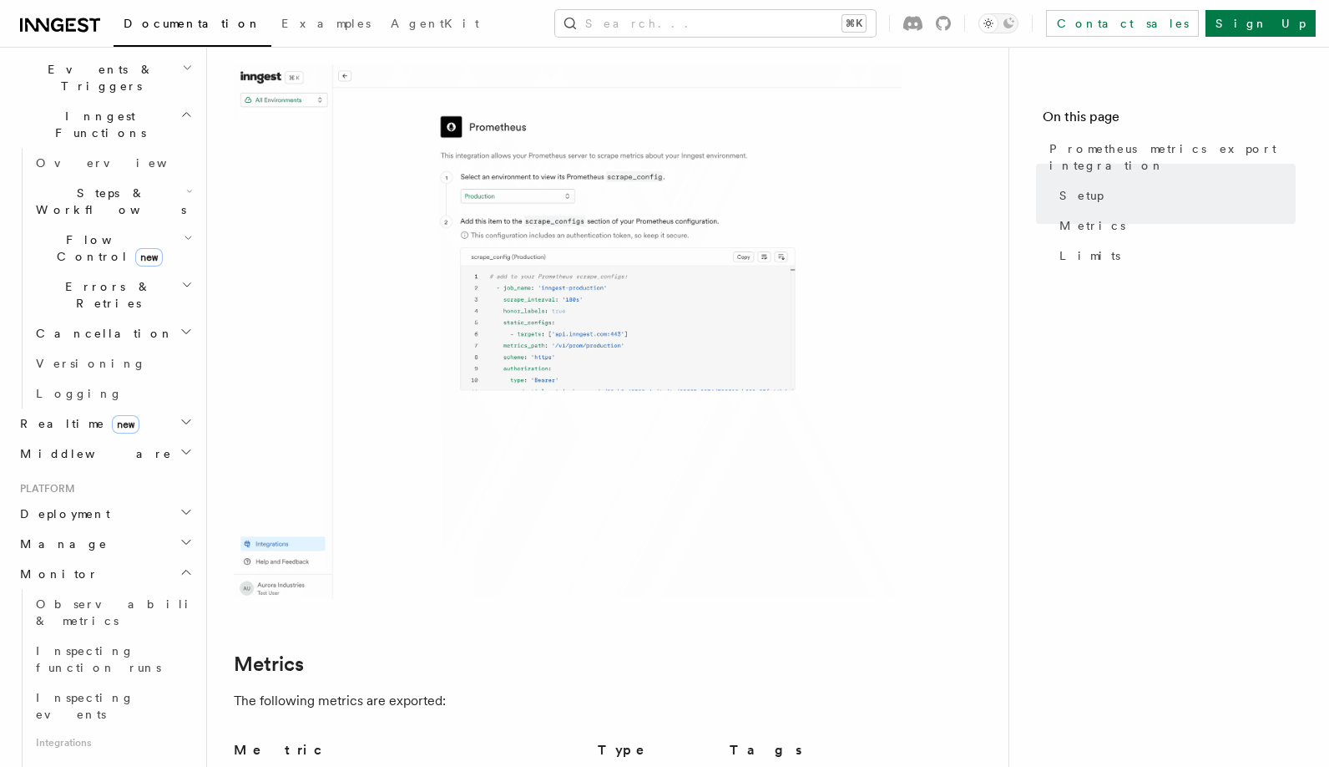
scroll to position [361, 0]
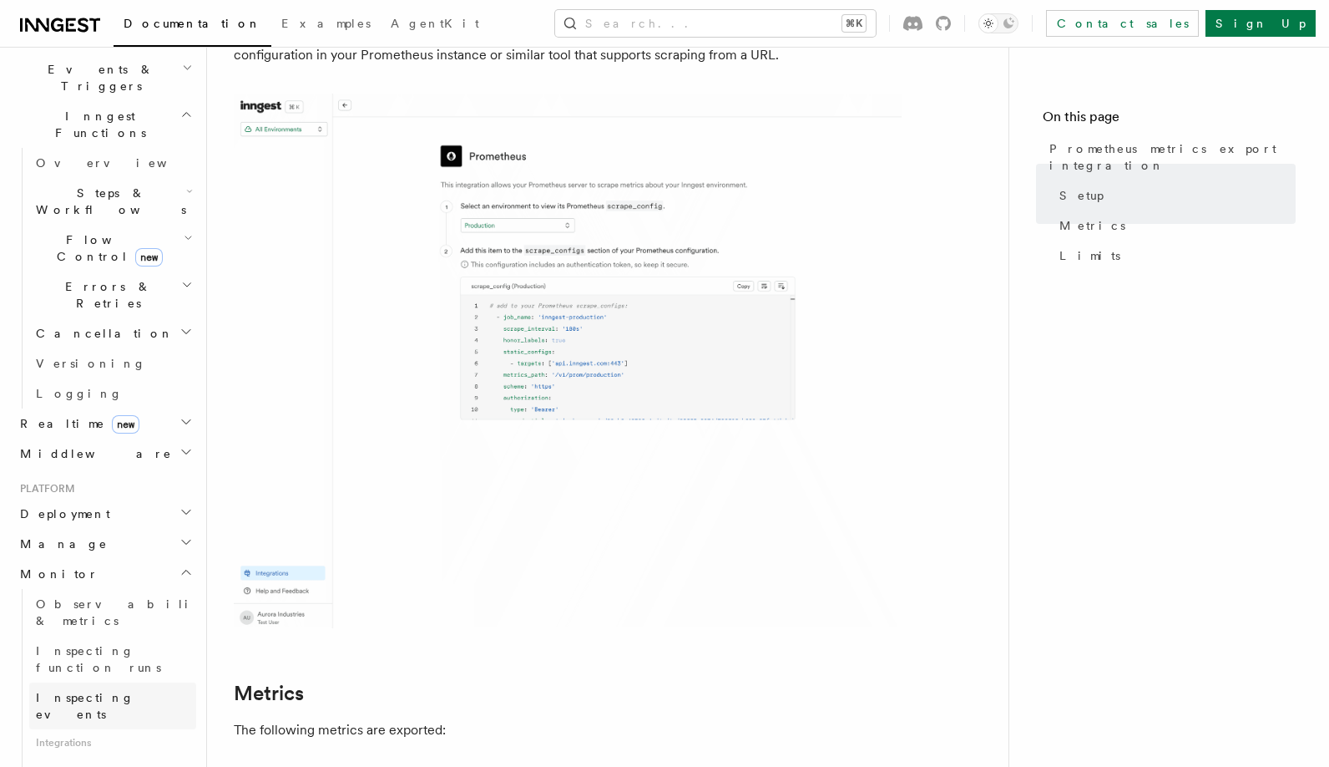
click at [91, 691] on span "Inspecting events" at bounding box center [85, 706] width 99 height 30
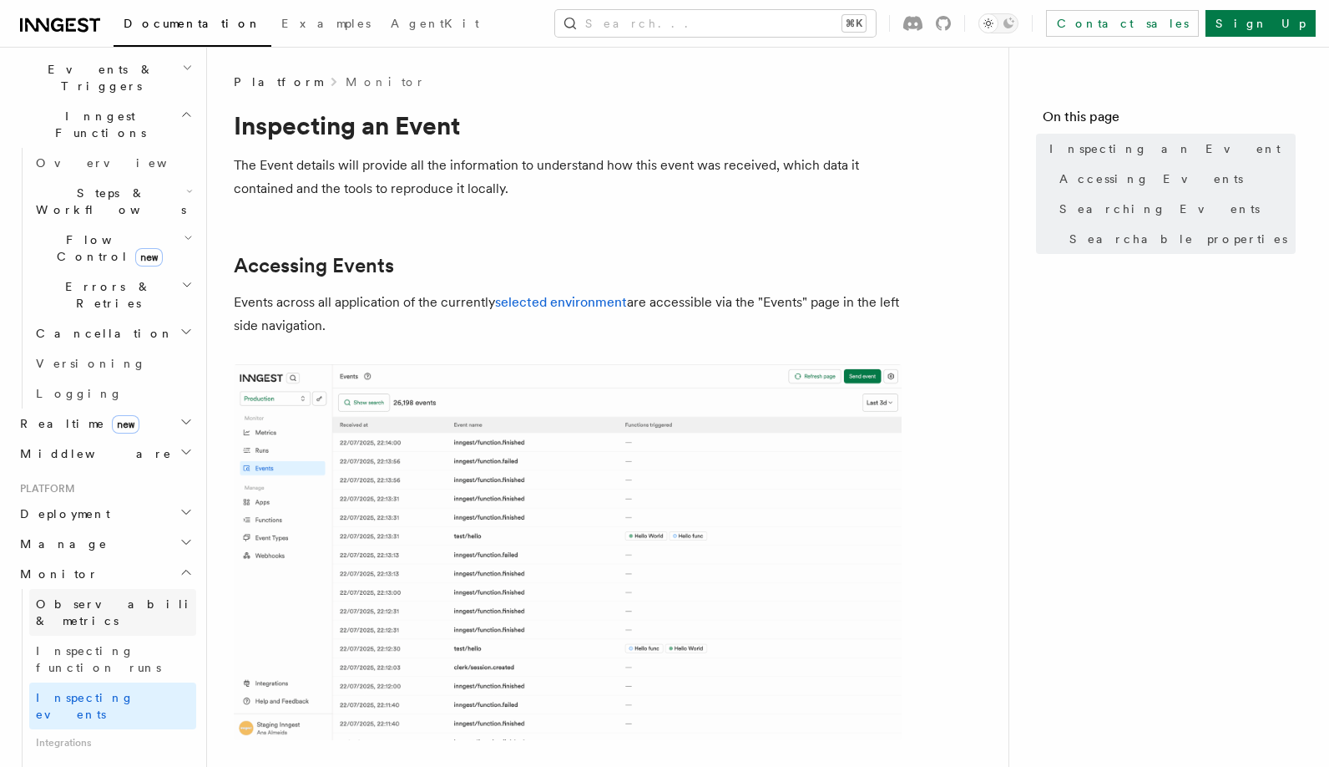
click at [102, 597] on span "Observability & metrics" at bounding box center [122, 612] width 172 height 30
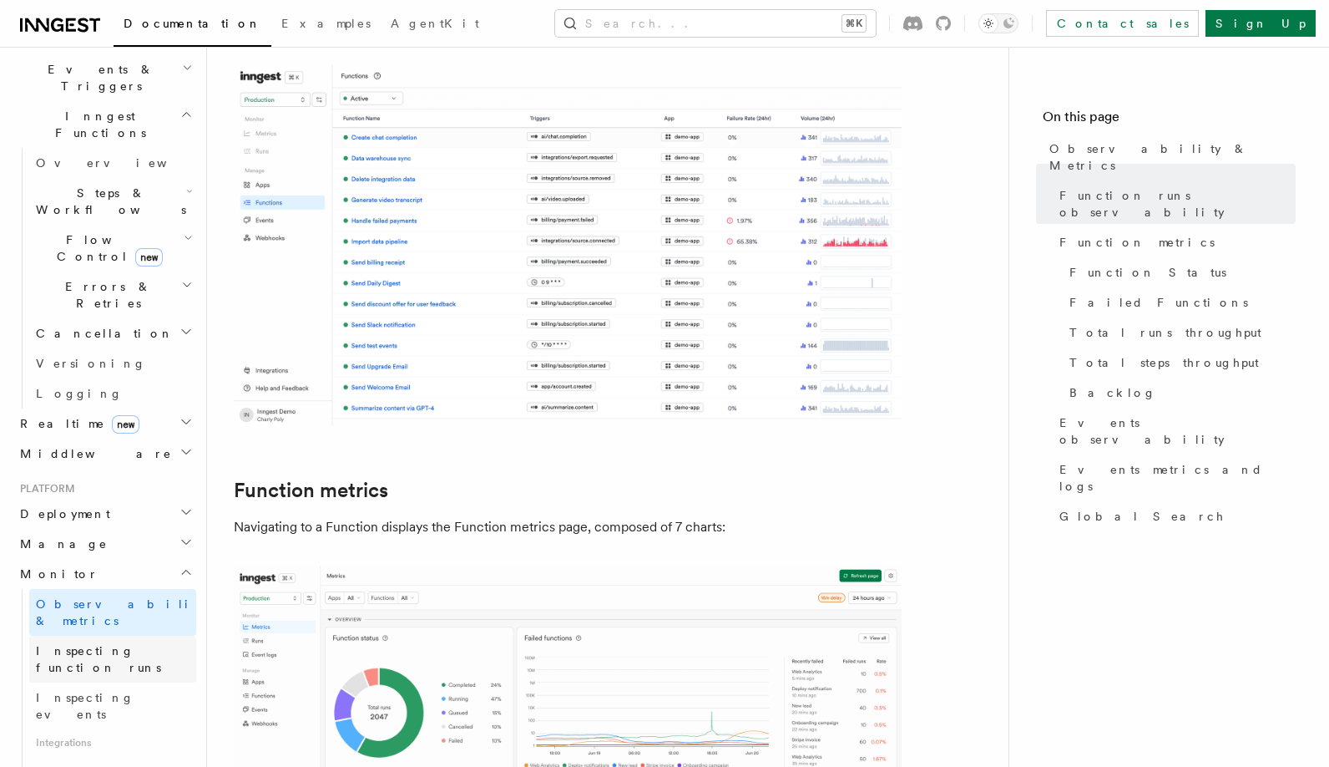
scroll to position [448, 0]
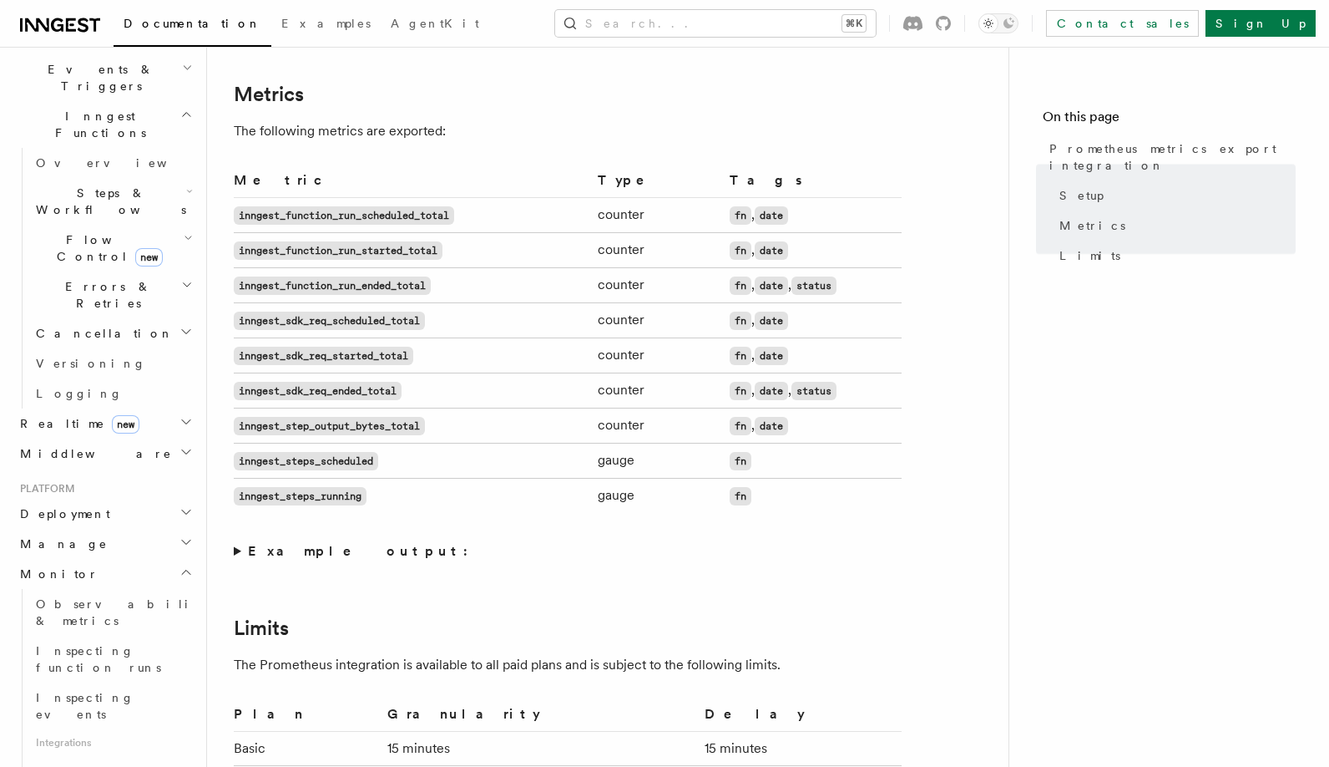
scroll to position [966, 0]
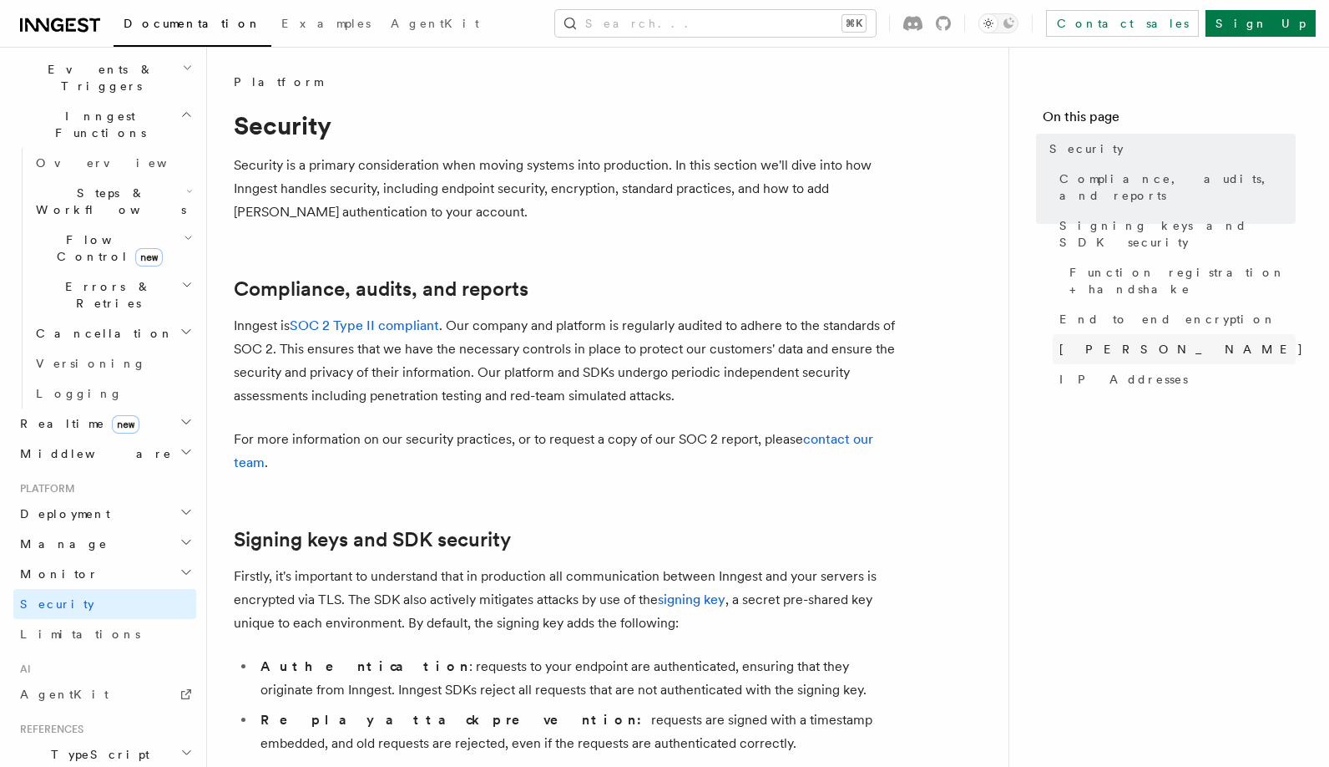
click at [1067, 341] on span "[PERSON_NAME]" at bounding box center [1182, 349] width 245 height 17
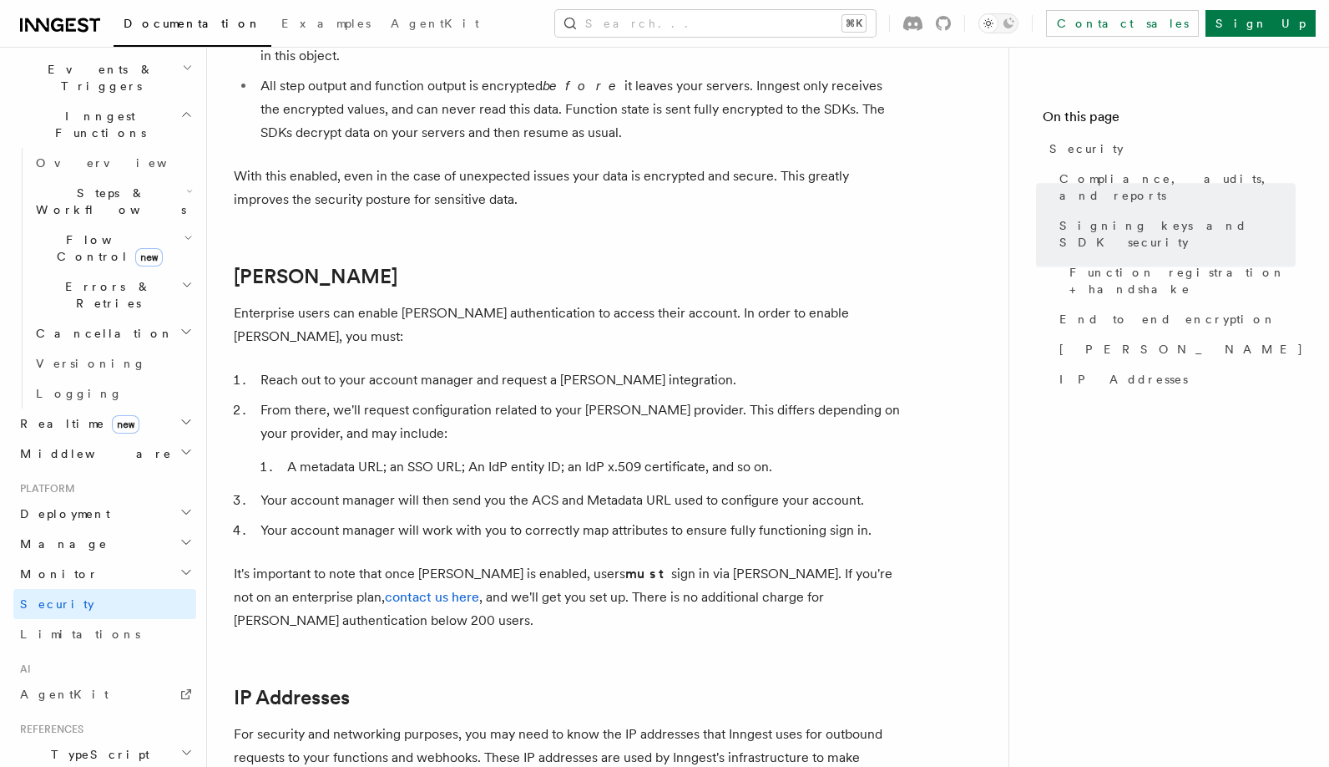
scroll to position [1777, 0]
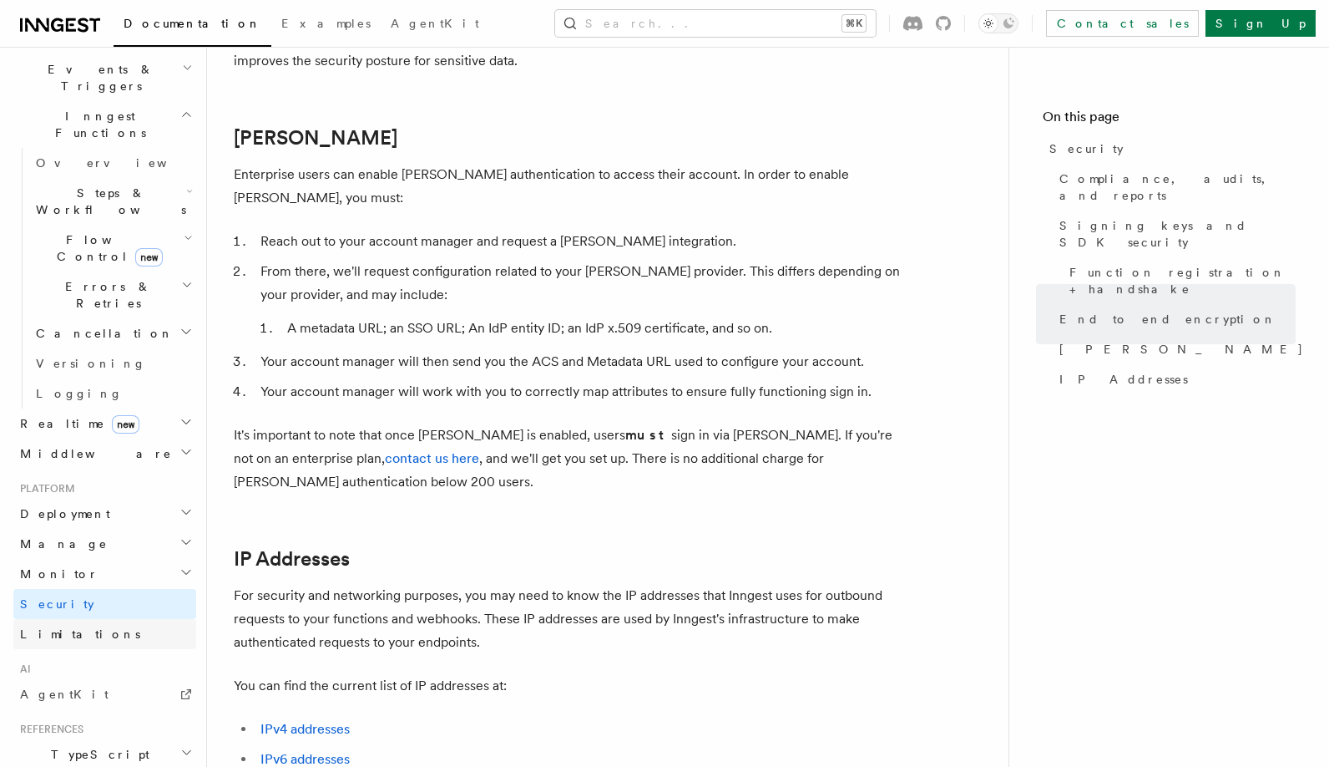
click at [99, 619] on link "Limitations" at bounding box center [104, 634] width 183 height 30
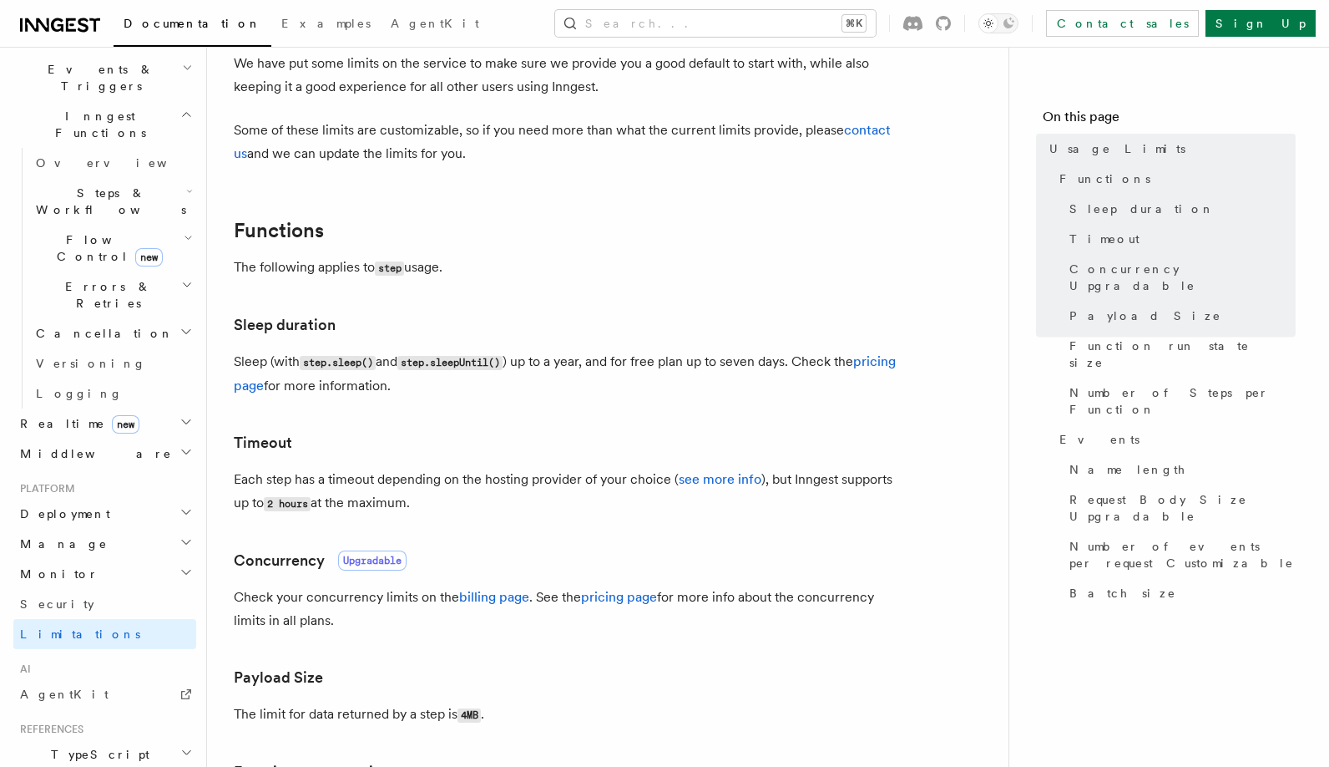
scroll to position [133, 0]
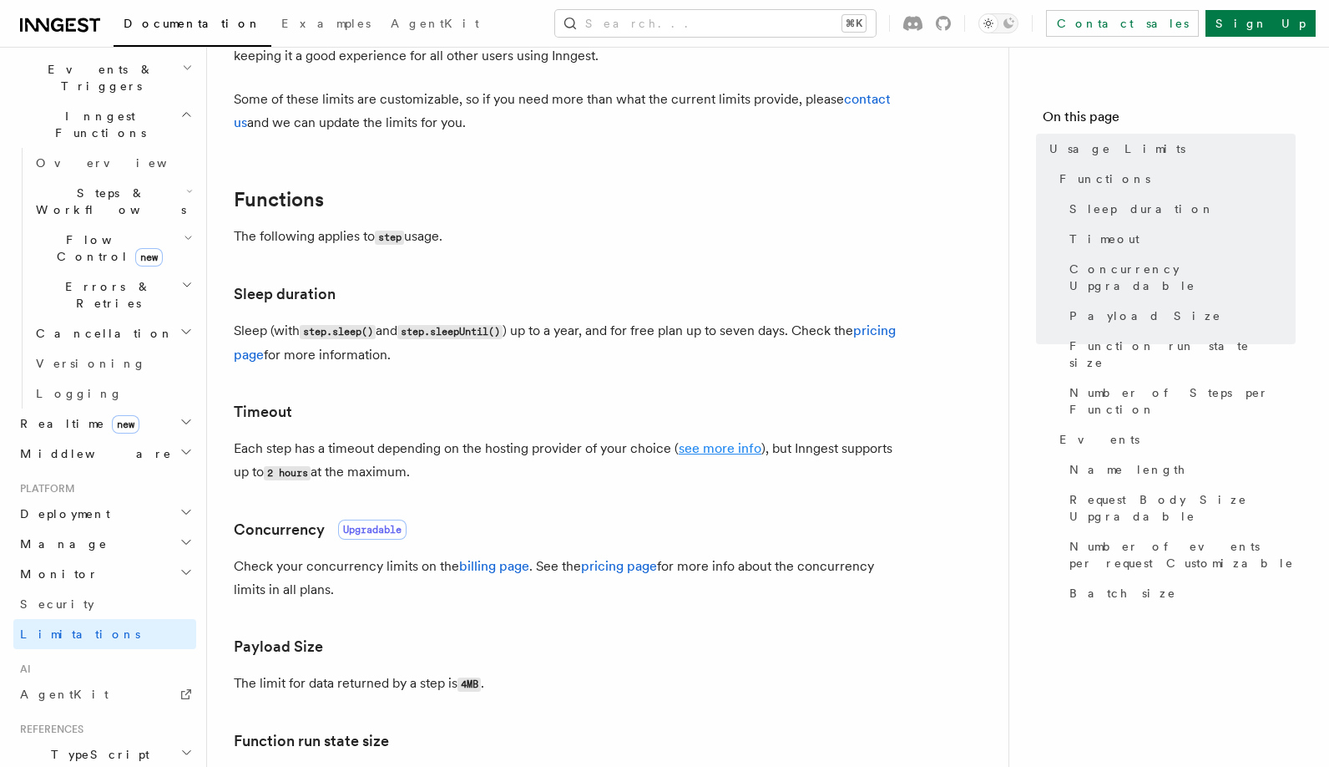
click at [738, 445] on link "see more info" at bounding box center [720, 448] width 83 height 16
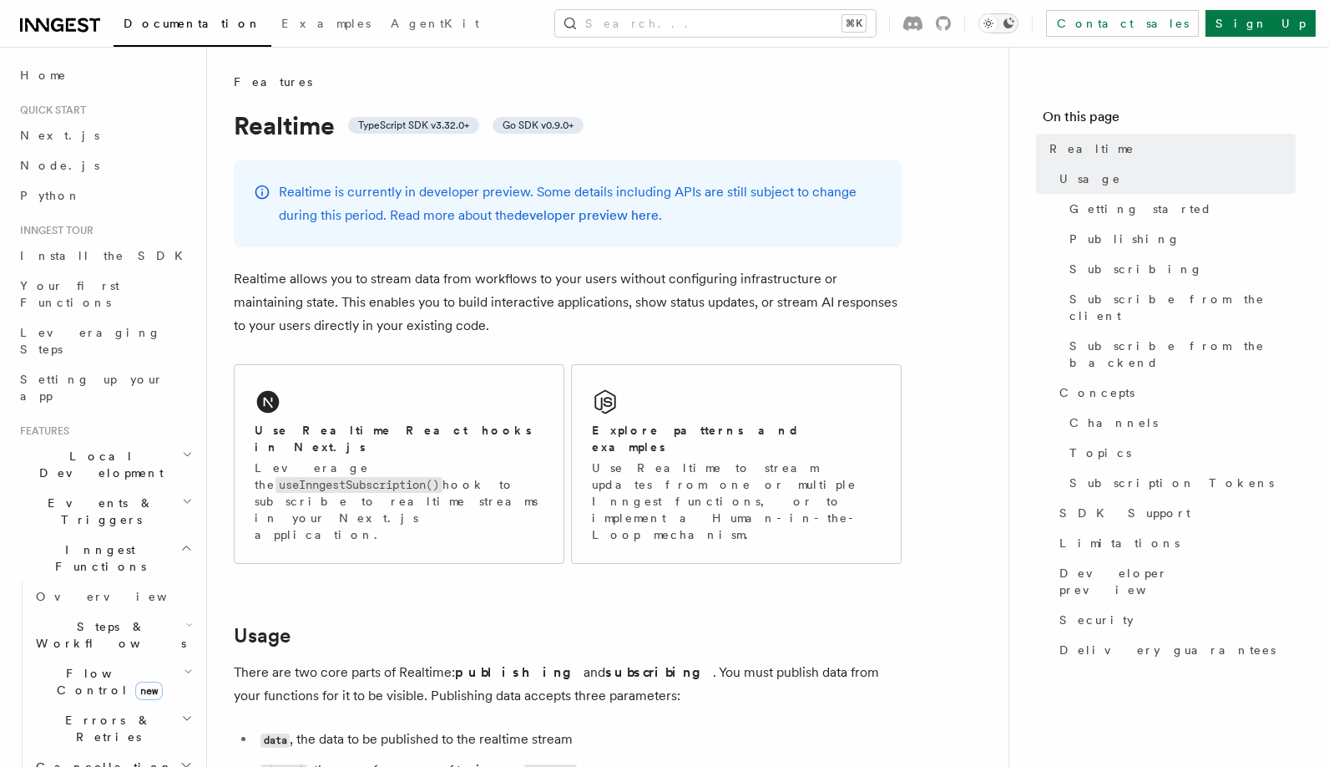
click at [1015, 22] on icon "Toggle dark mode" at bounding box center [1008, 23] width 13 height 13
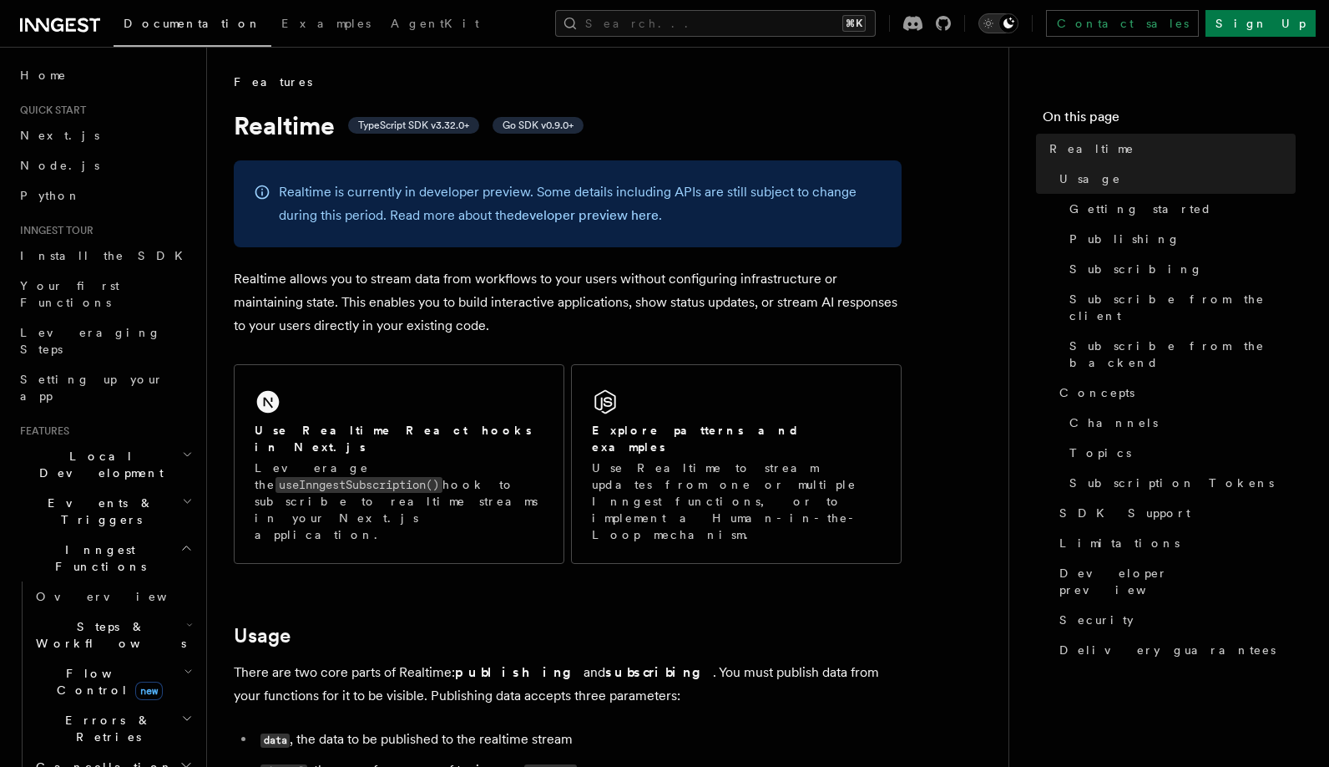
click at [1019, 23] on div "Toggle dark mode" at bounding box center [1009, 23] width 20 height 20
